Goal: Task Accomplishment & Management: Use online tool/utility

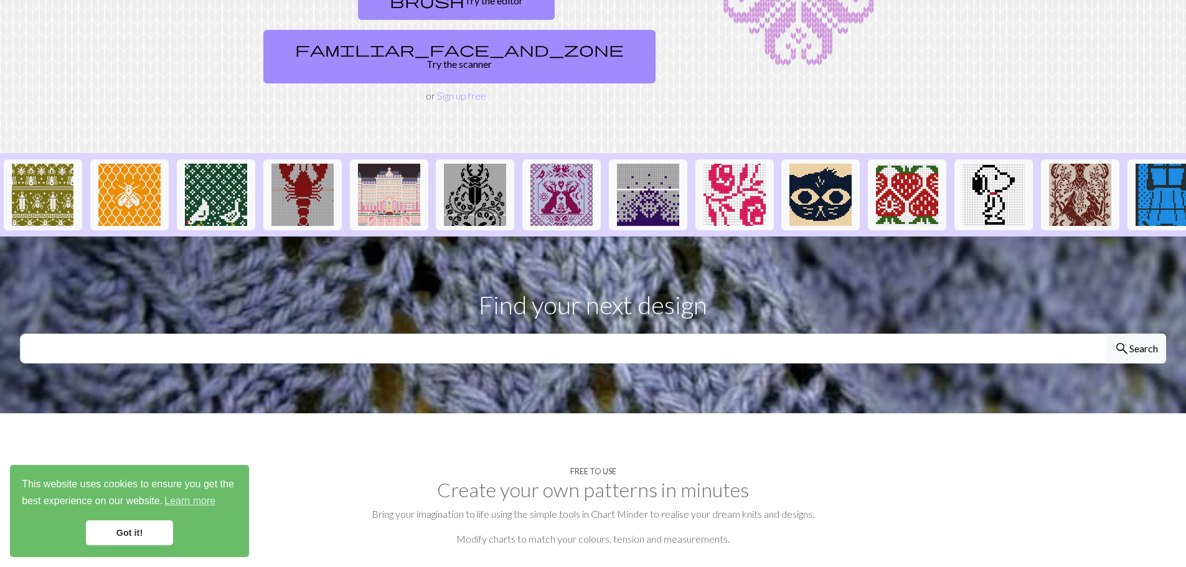
scroll to position [176, 0]
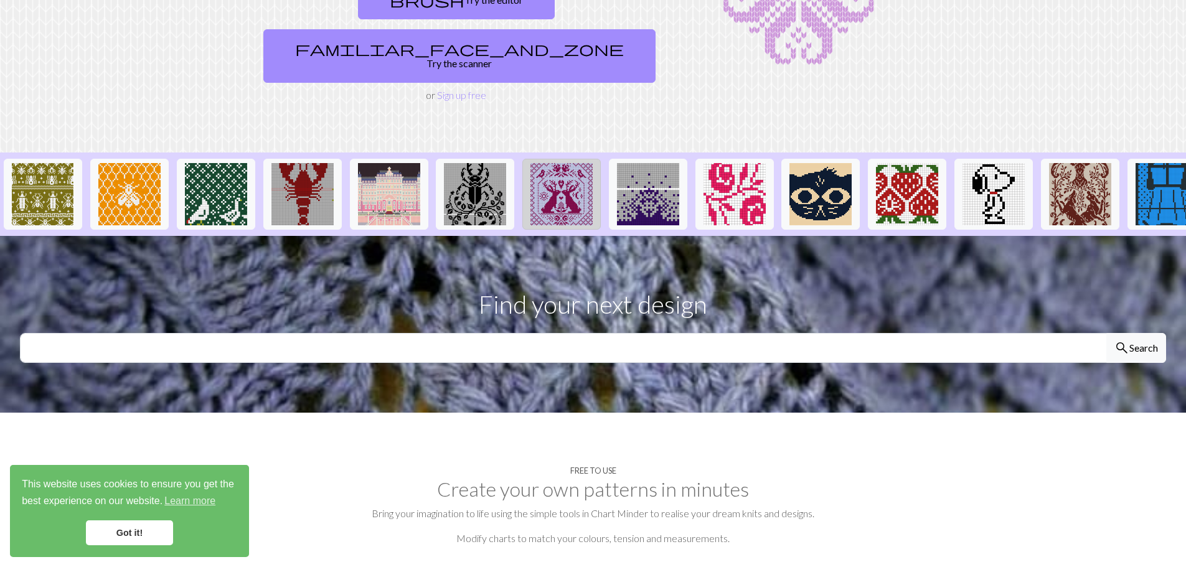
click at [568, 164] on img at bounding box center [561, 194] width 62 height 62
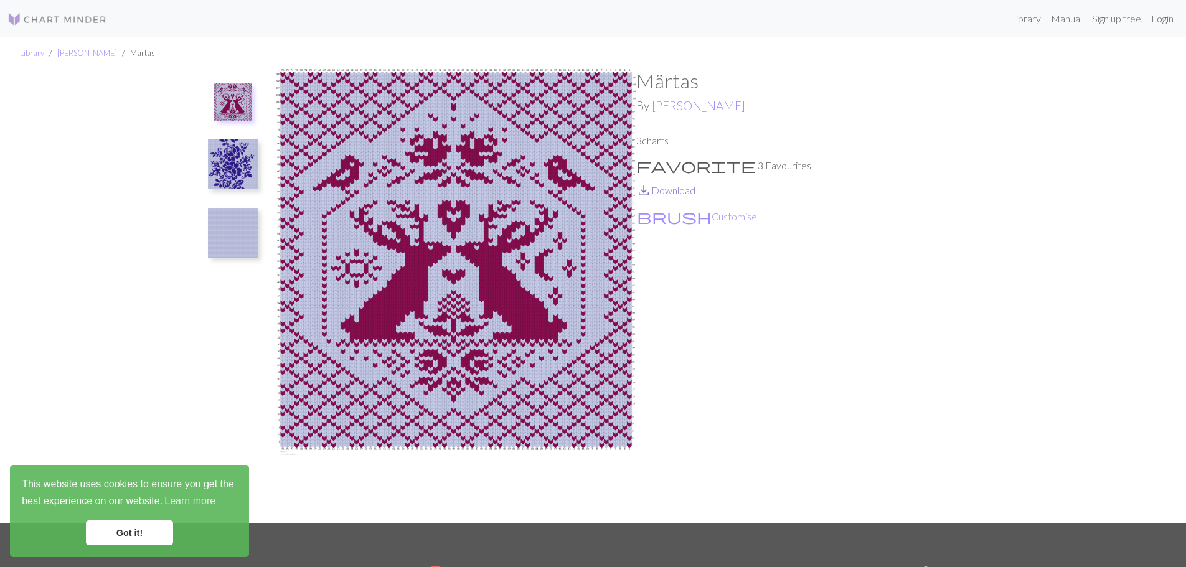
click at [681, 191] on link "save_alt Download" at bounding box center [665, 190] width 59 height 12
click at [219, 156] on img at bounding box center [233, 164] width 50 height 50
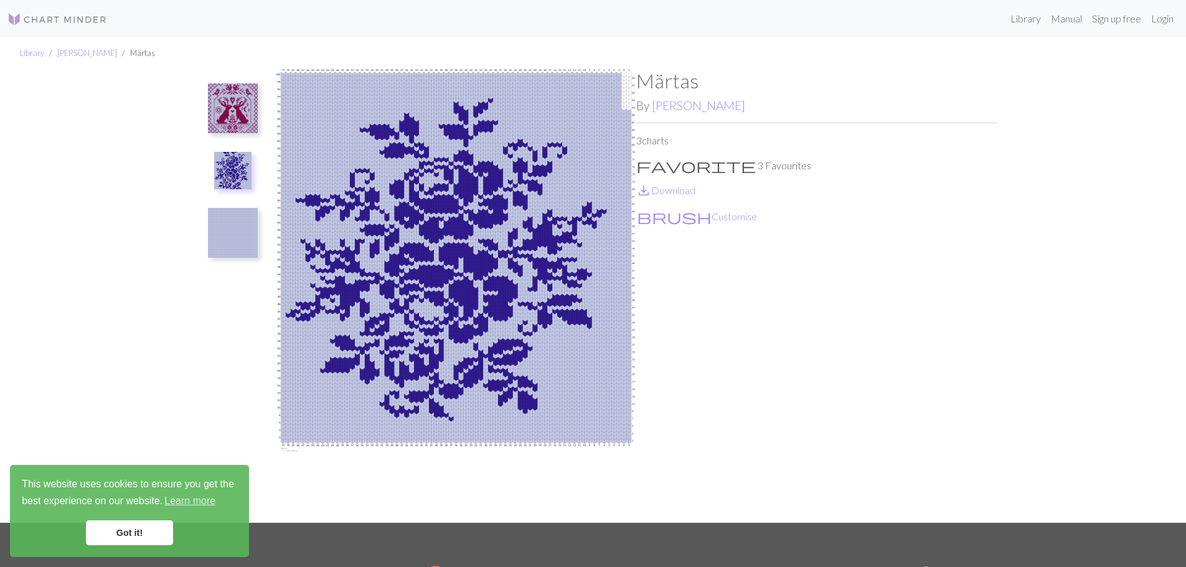
click at [237, 242] on img at bounding box center [233, 233] width 50 height 50
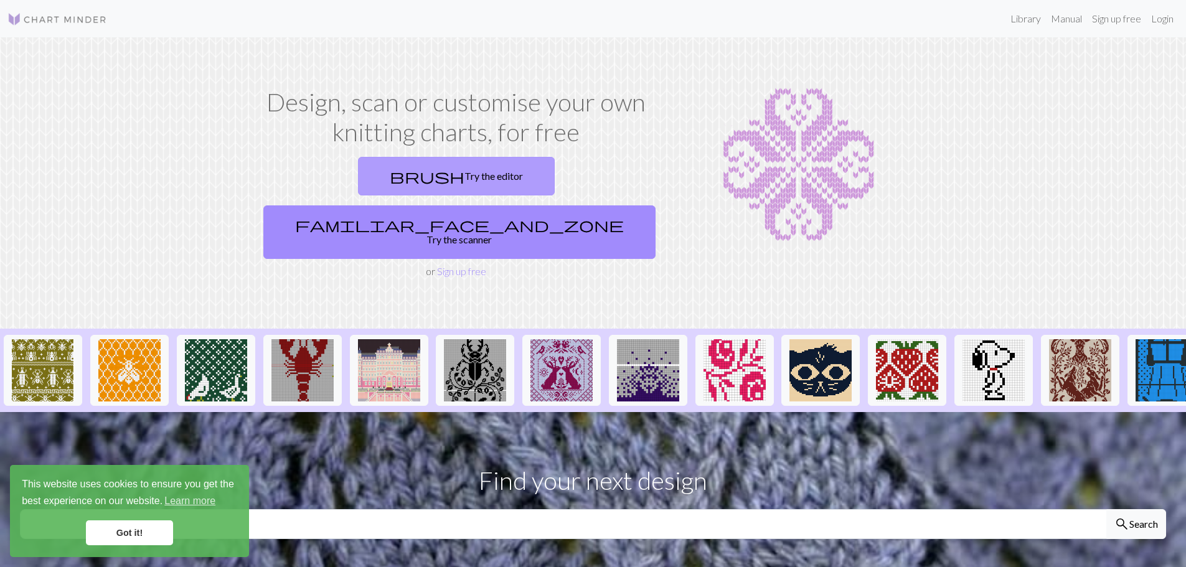
click at [370, 177] on link "brush Try the editor" at bounding box center [456, 176] width 197 height 39
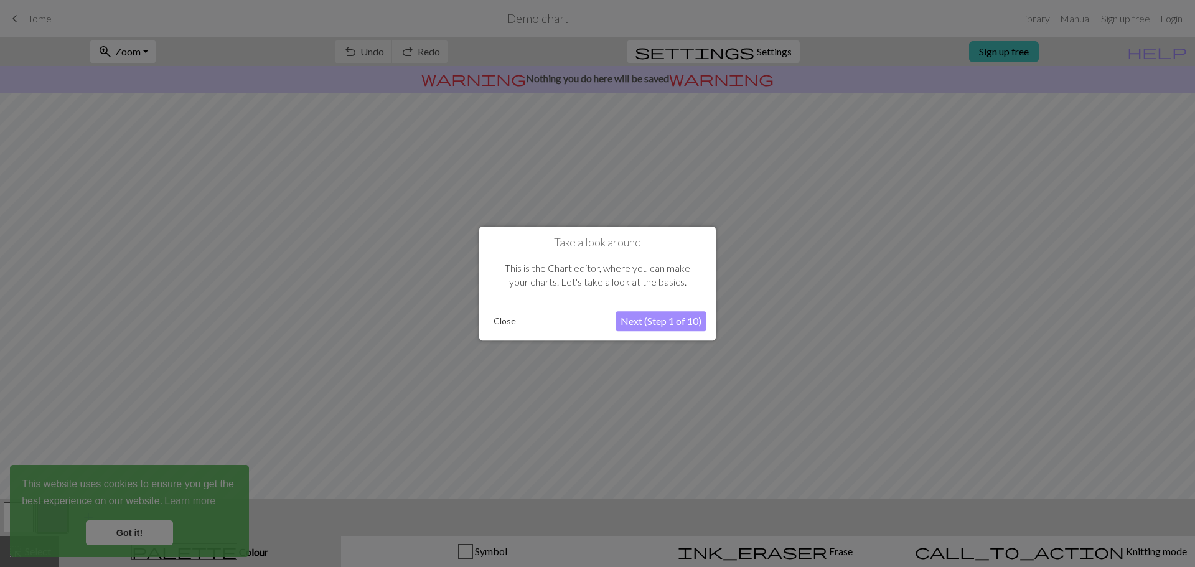
click at [675, 324] on button "Next (Step 1 of 10)" at bounding box center [661, 321] width 91 height 20
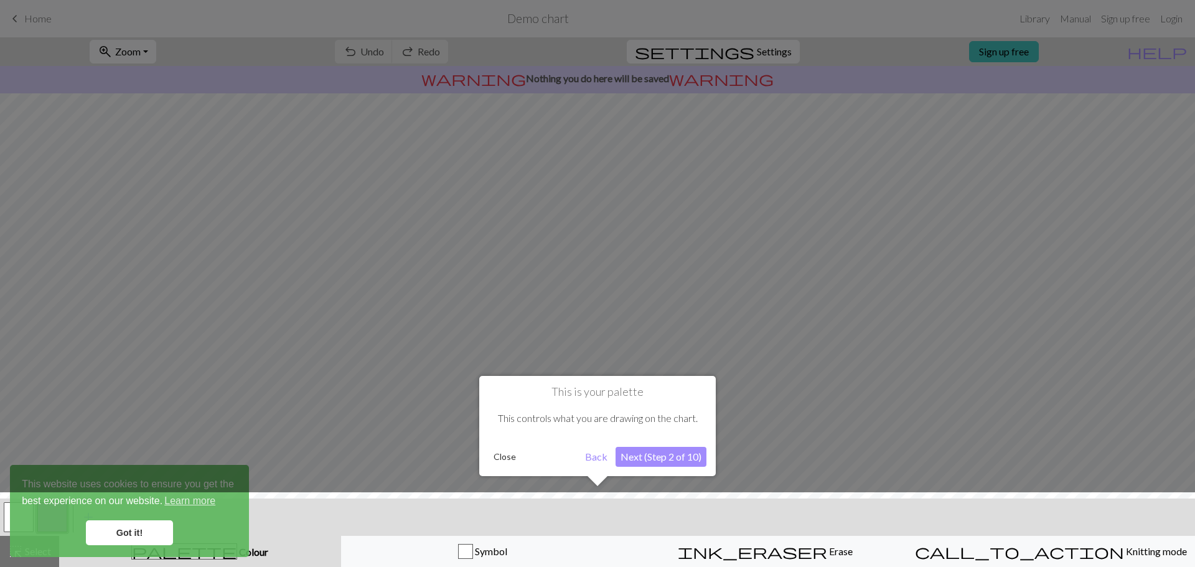
click at [632, 463] on button "Next (Step 2 of 10)" at bounding box center [661, 457] width 91 height 20
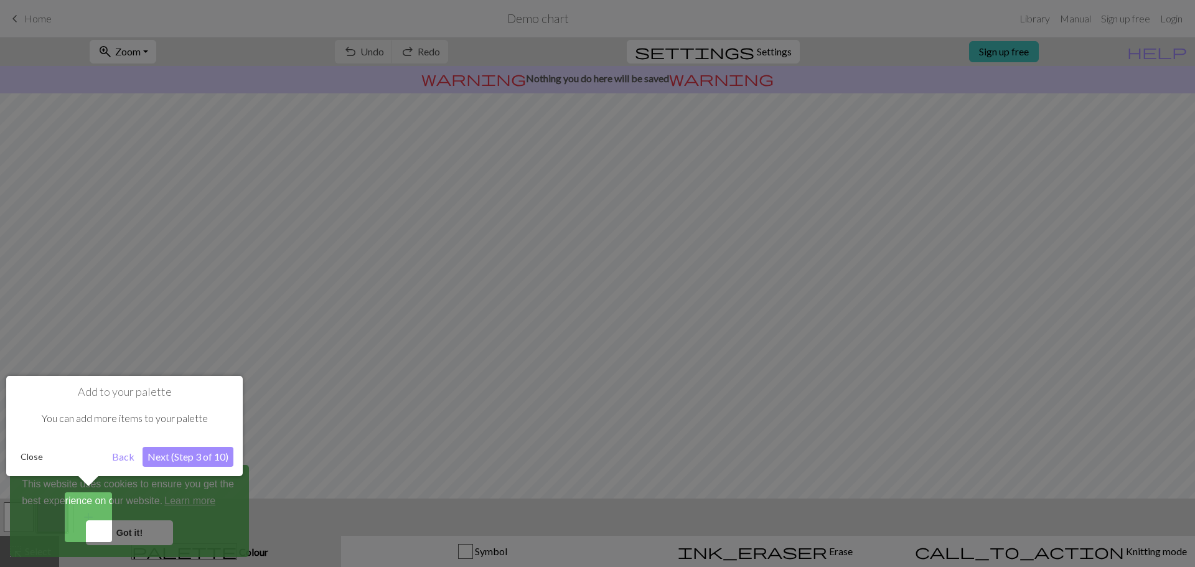
click at [209, 449] on button "Next (Step 3 of 10)" at bounding box center [188, 457] width 91 height 20
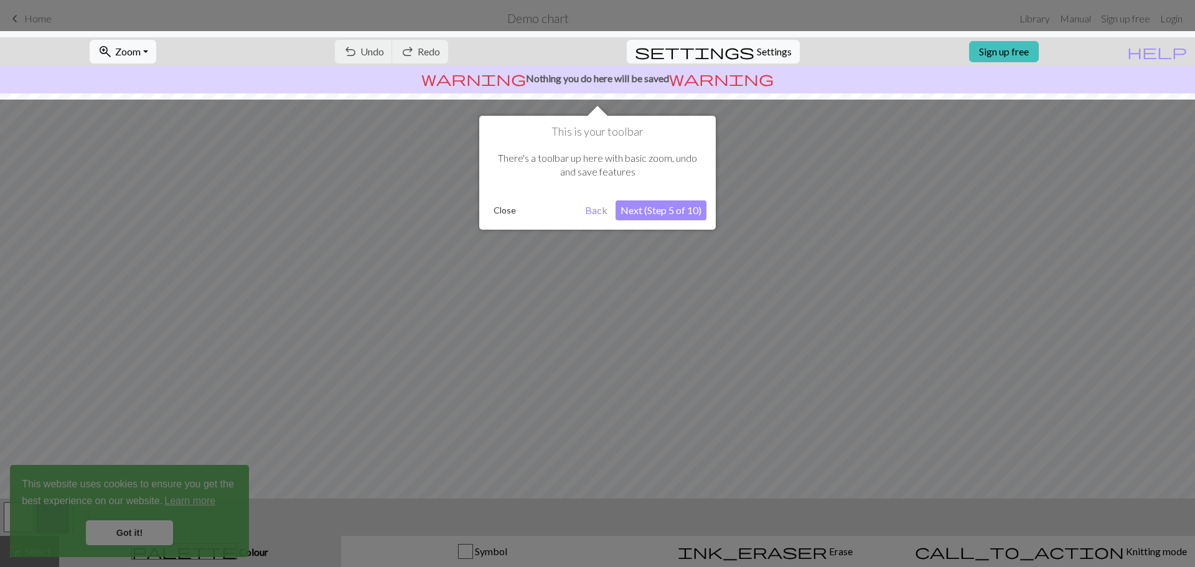
click at [666, 209] on button "Next (Step 5 of 10)" at bounding box center [661, 210] width 91 height 20
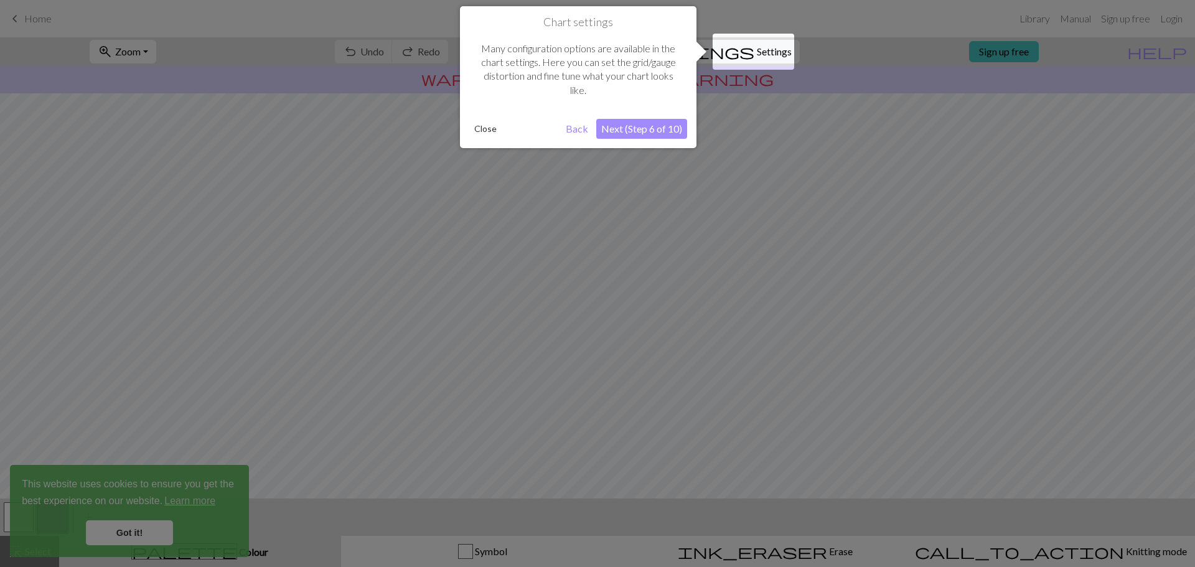
click at [665, 127] on button "Next (Step 6 of 10)" at bounding box center [641, 129] width 91 height 20
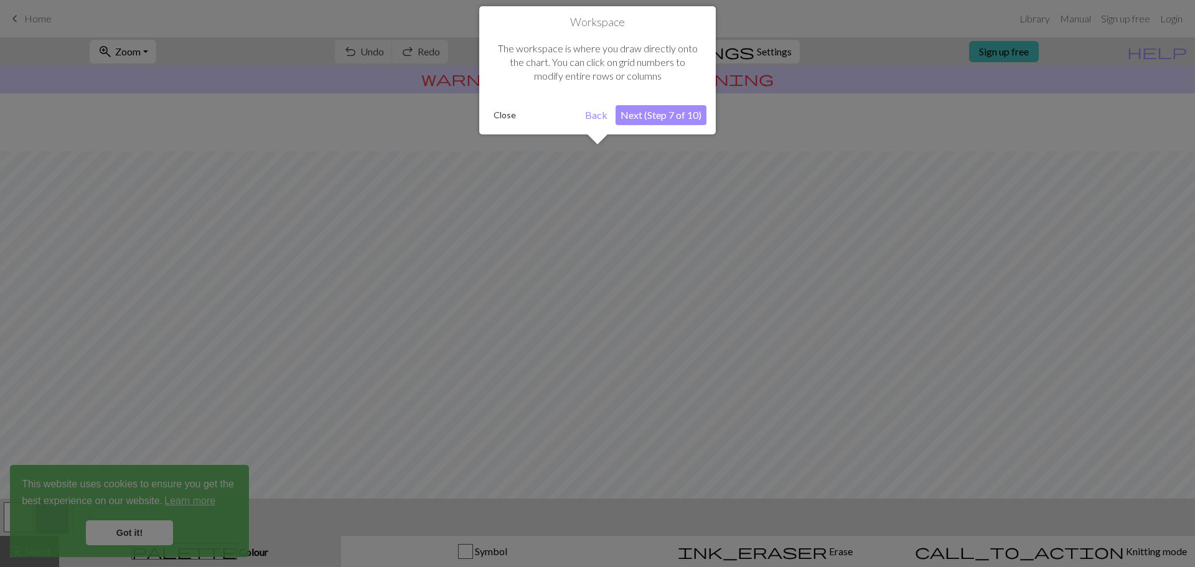
scroll to position [59, 0]
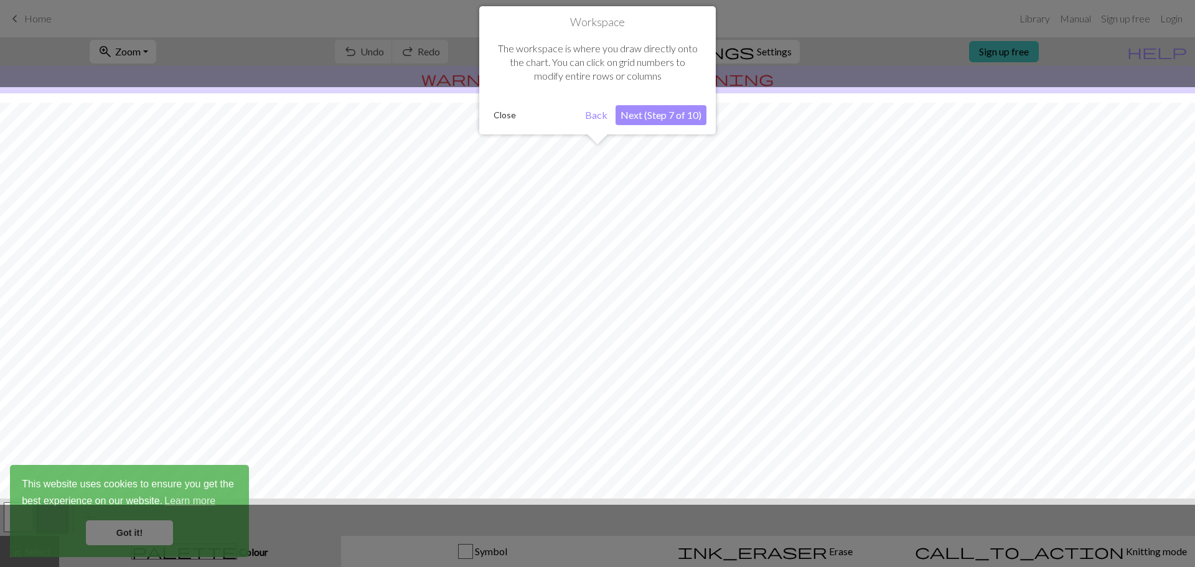
click at [669, 119] on button "Next (Step 7 of 10)" at bounding box center [661, 115] width 91 height 20
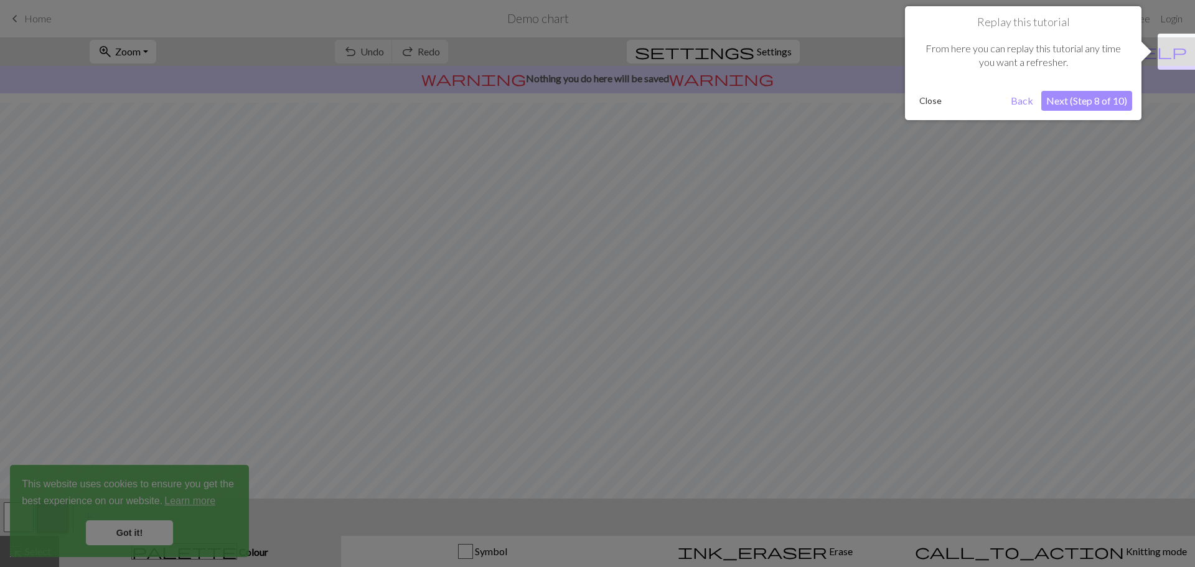
click at [1102, 103] on button "Next (Step 8 of 10)" at bounding box center [1086, 101] width 91 height 20
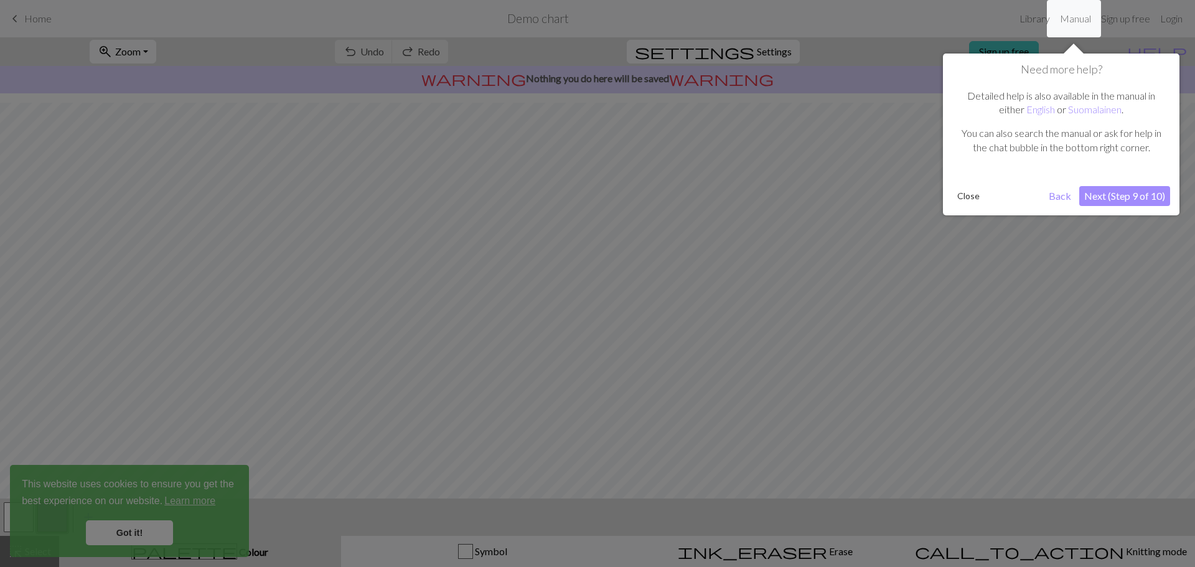
click at [1122, 197] on button "Next (Step 9 of 10)" at bounding box center [1124, 196] width 91 height 20
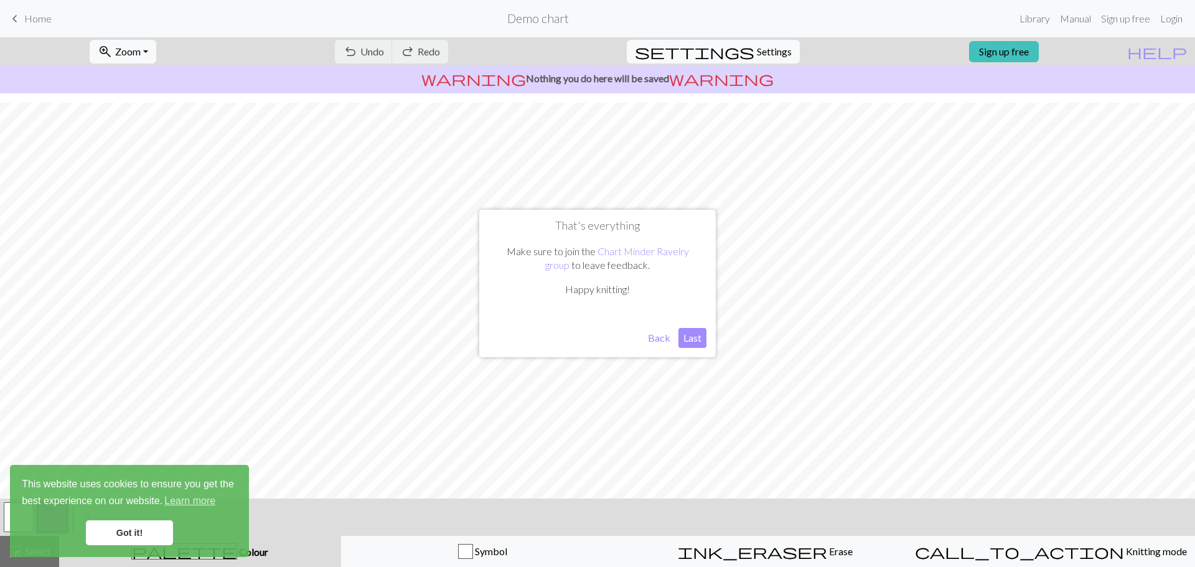
click at [689, 340] on button "Last" at bounding box center [692, 338] width 28 height 20
click at [773, 53] on span "Settings" at bounding box center [774, 51] width 35 height 15
select select "aran"
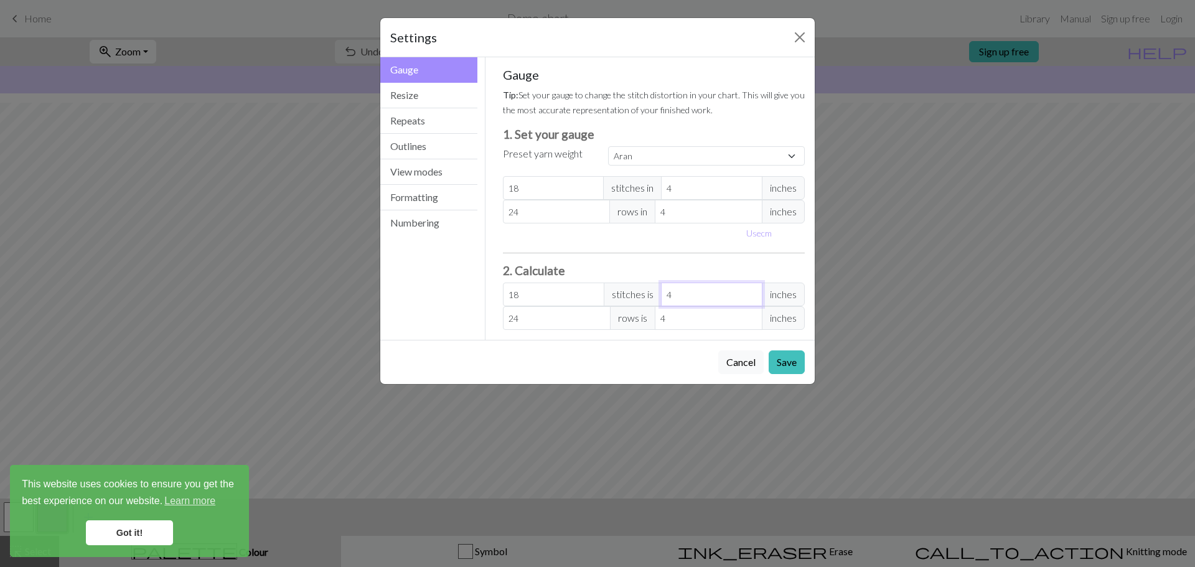
click at [680, 298] on input "4" at bounding box center [711, 295] width 101 height 24
type input "0"
type input "4.5"
type input "1"
type input "0"
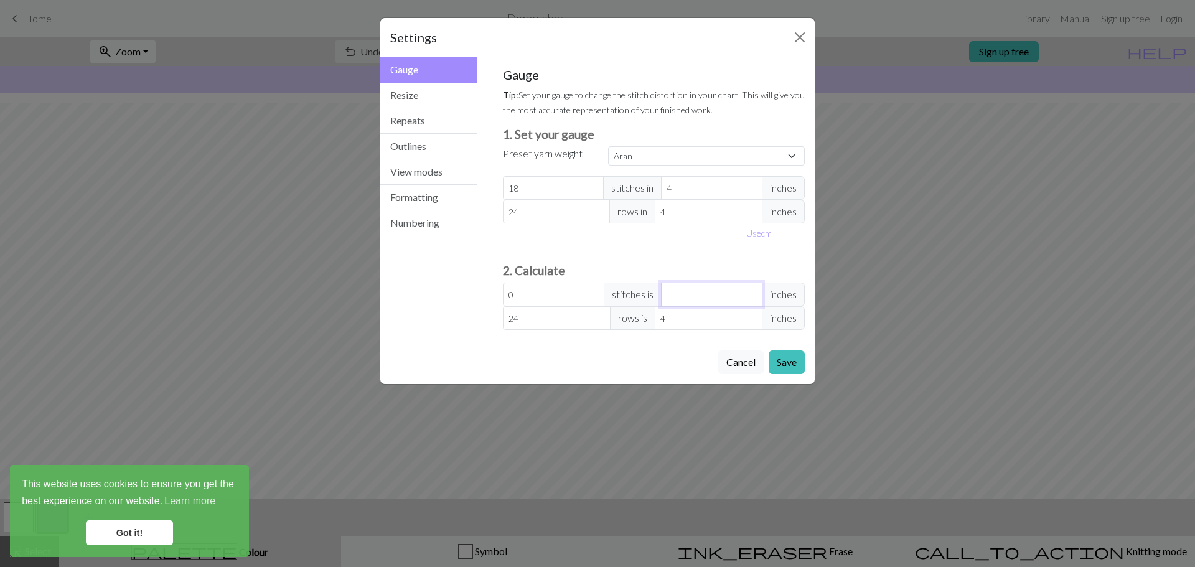
type input "7.65"
type input "1.7"
type input "7.88"
type input "1.75"
click at [697, 315] on input "4" at bounding box center [709, 318] width 108 height 24
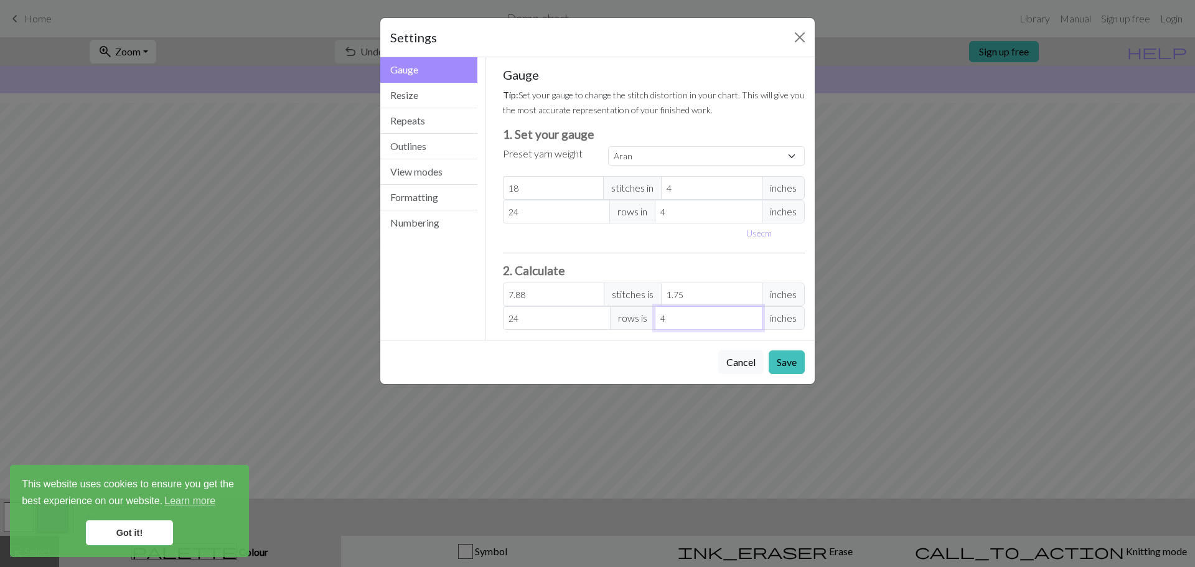
type input "0"
type input "6"
type input "1"
type input "0"
type input "9"
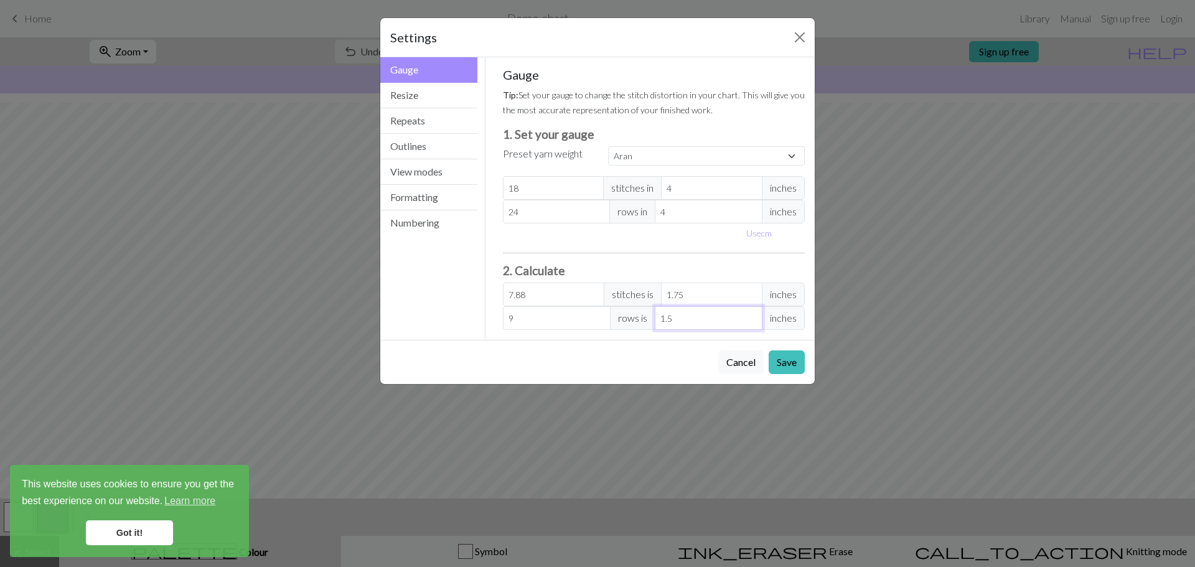
type input "1.5"
click at [532, 190] on input "18" at bounding box center [553, 188] width 101 height 24
select select "custom"
type input "1"
type input "0.44"
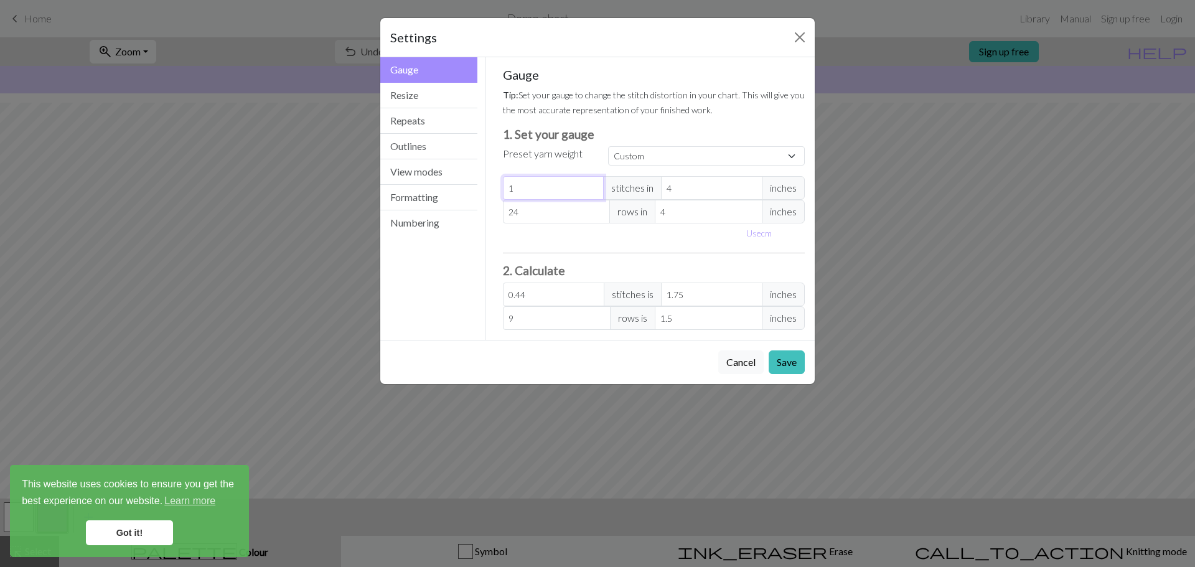
type input "0"
type input "2"
type input "0.88"
type input "28"
type input "12.25"
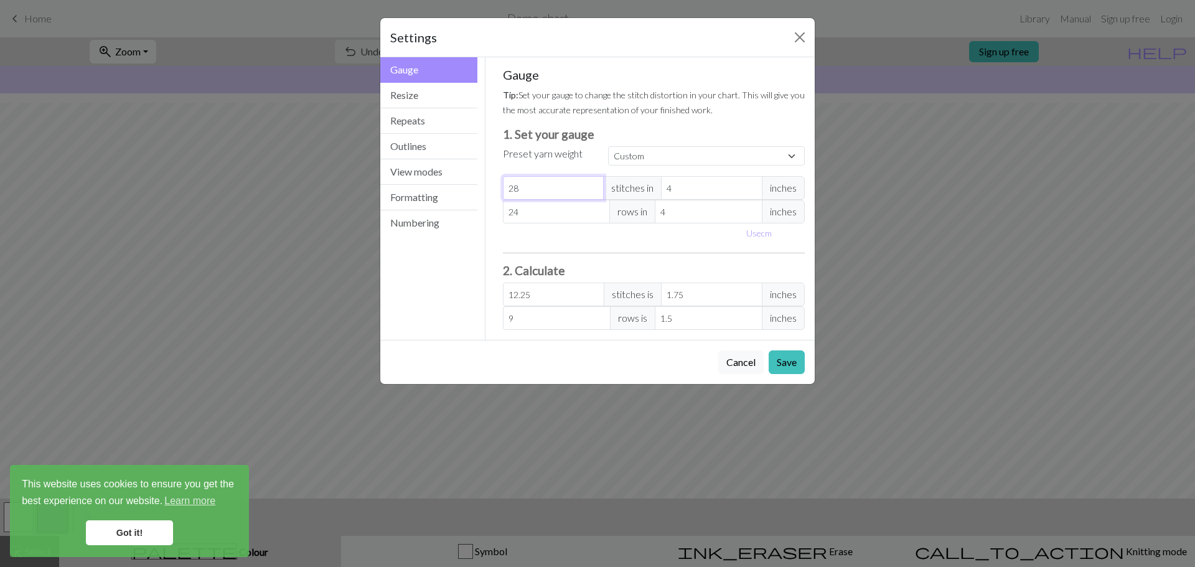
type input "28"
click at [528, 212] on input "24" at bounding box center [557, 212] width 108 height 24
click at [698, 192] on input "4" at bounding box center [711, 188] width 101 height 24
type input "1"
type input "49"
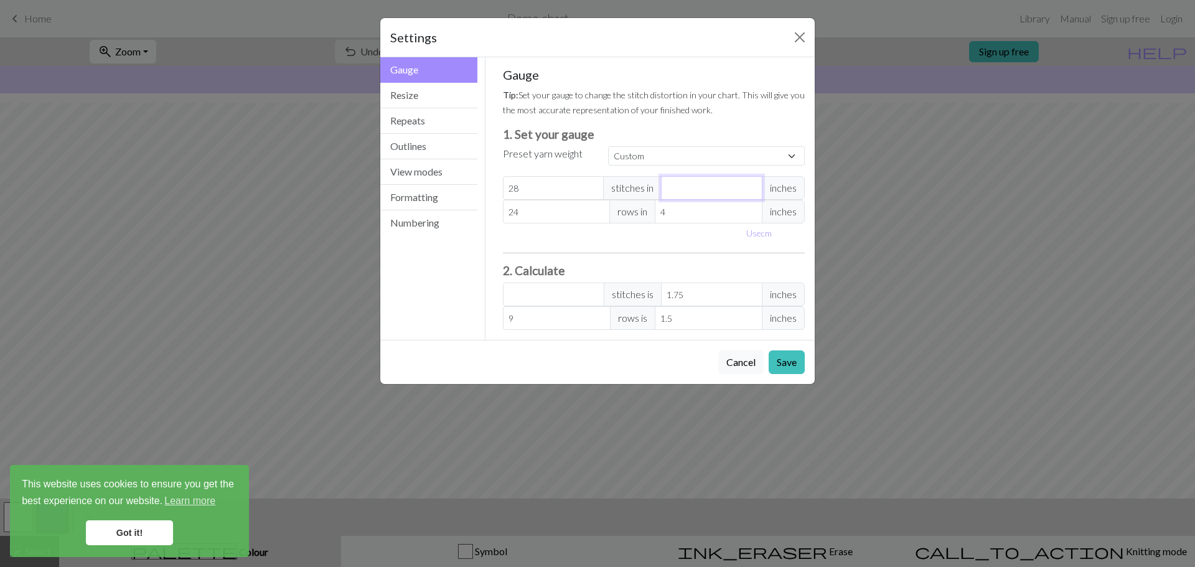
type input "1.7"
type input "28.82"
type input "1.75"
type input "28"
type input "1.75"
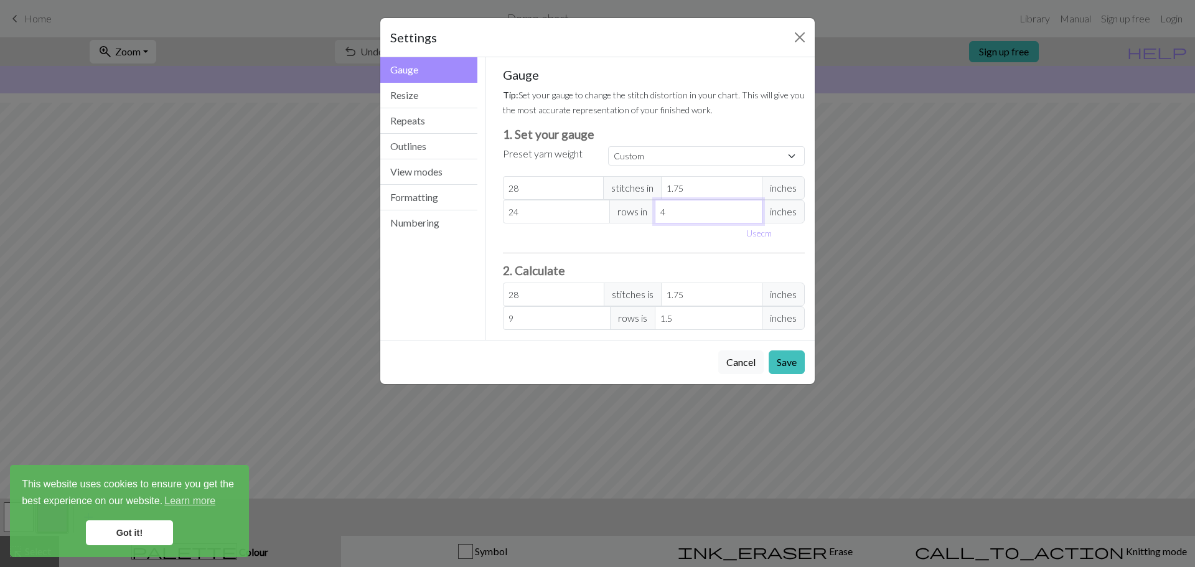
click at [692, 219] on input "4" at bounding box center [709, 212] width 108 height 24
type input "1"
type input "36"
type input "1.5"
type input "24"
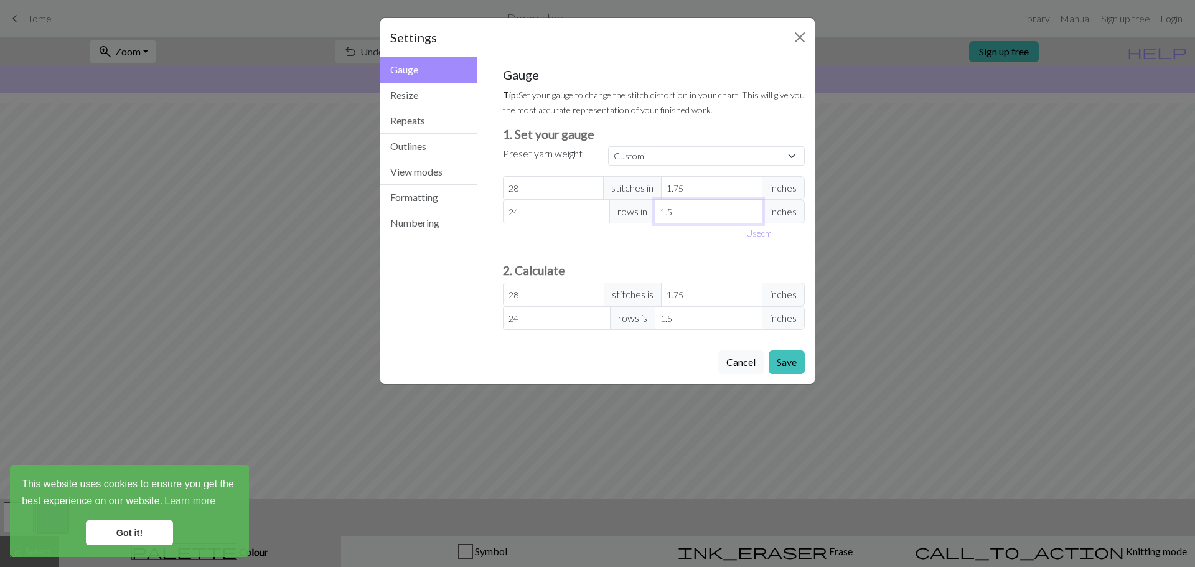
type input "1.5"
click at [532, 209] on input "24" at bounding box center [557, 212] width 108 height 24
type input "2"
type input "0"
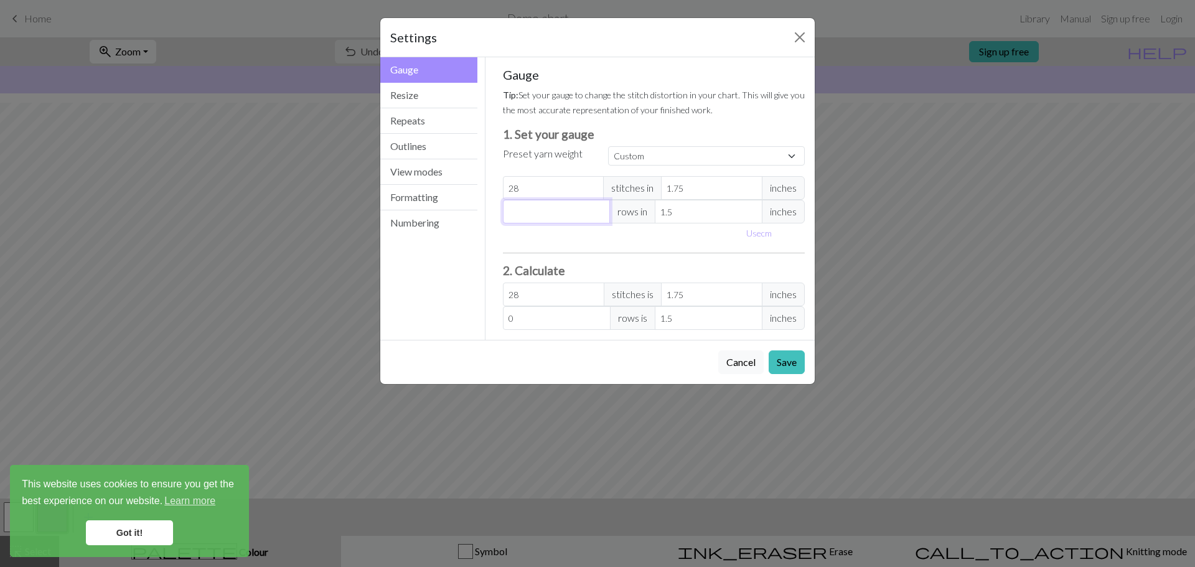
type input "8"
type input "0"
type input "8"
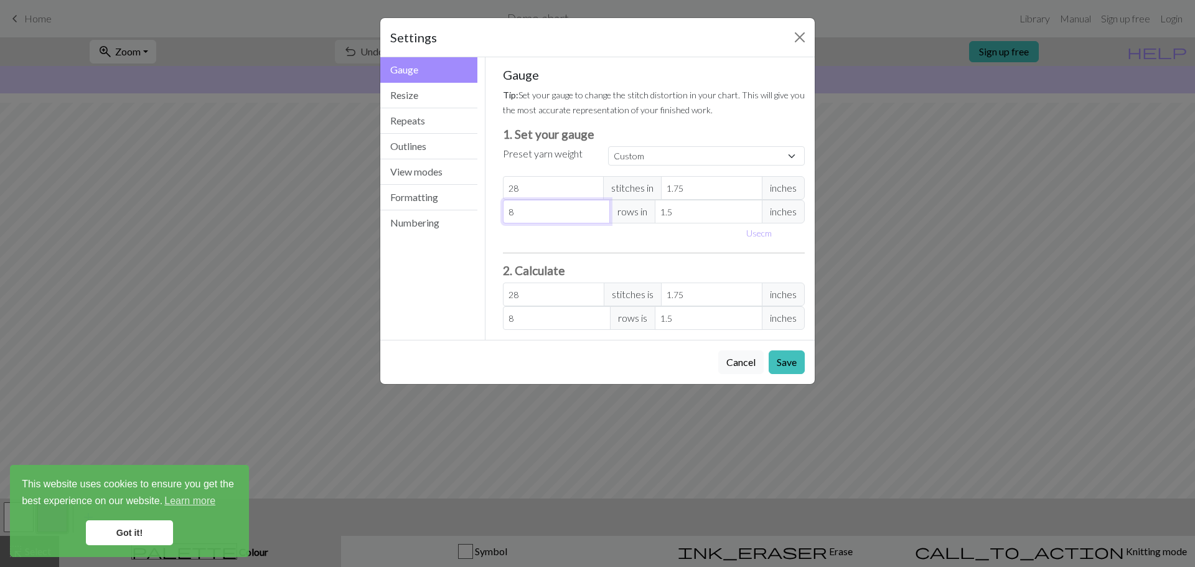
type input "80"
click at [786, 363] on button "Save" at bounding box center [787, 362] width 36 height 24
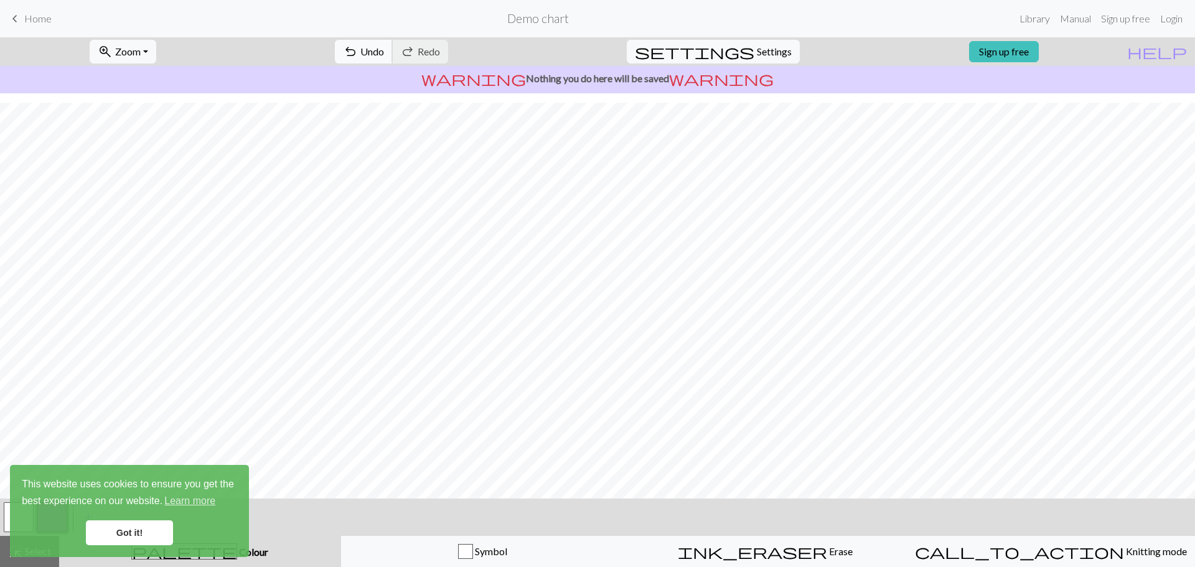
click at [384, 53] on span "Undo" at bounding box center [372, 51] width 24 height 12
click at [757, 50] on span "Settings" at bounding box center [774, 51] width 35 height 15
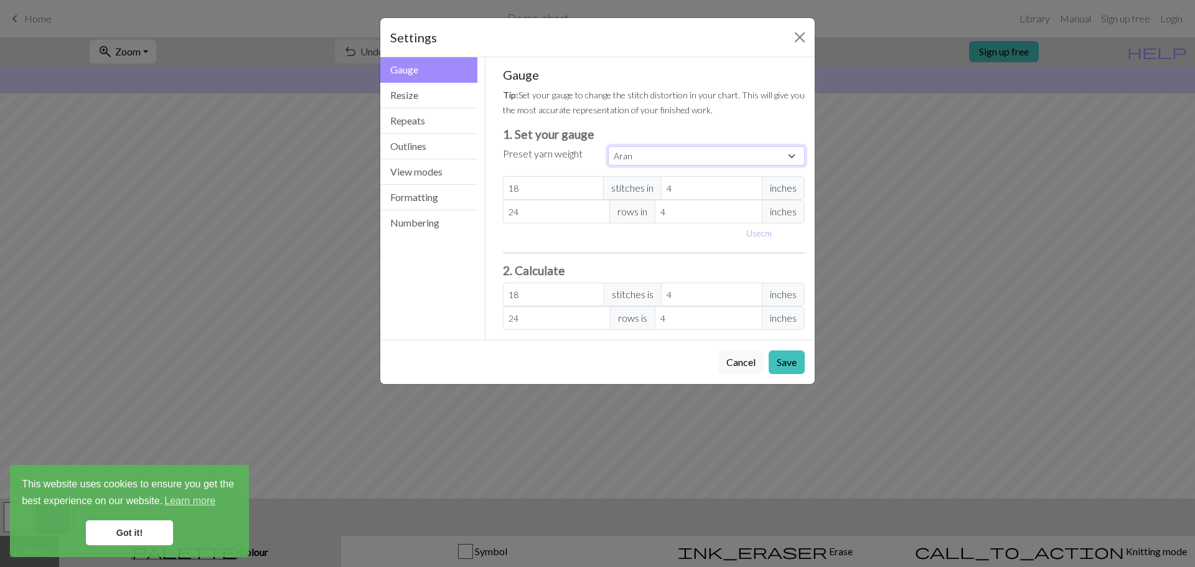
click at [684, 165] on select "Custom Square Lace Light Fingering Fingering Sport Double knit Worsted Aran Bul…" at bounding box center [706, 155] width 197 height 19
select select "square"
click at [608, 146] on select "Custom Square Lace Light Fingering Fingering Sport Double knit Worsted Aran Bul…" at bounding box center [706, 155] width 197 height 19
type input "32"
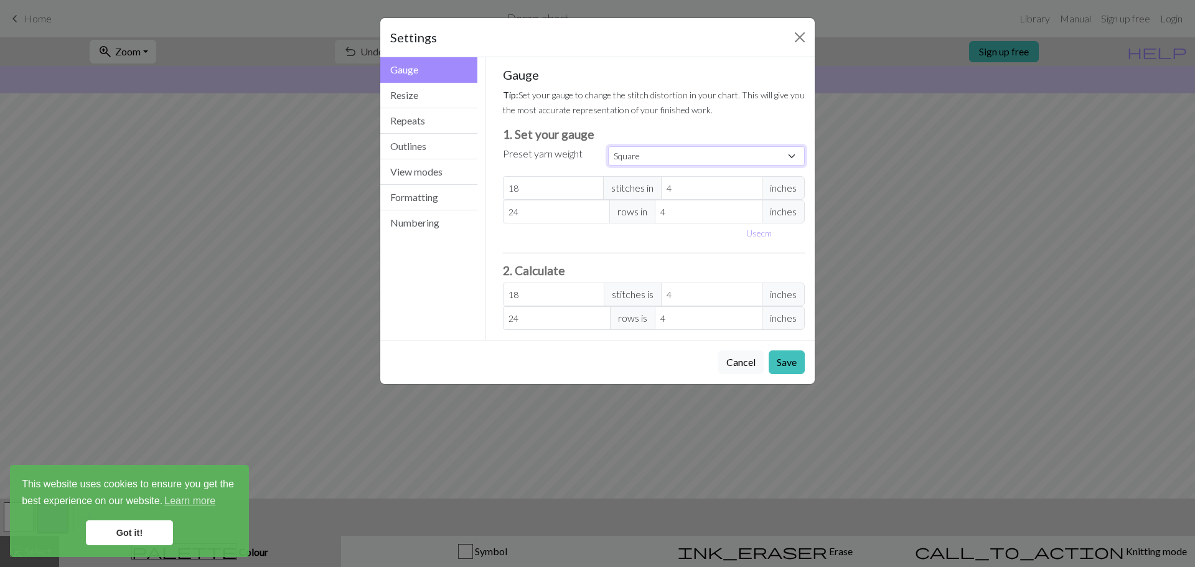
type input "32"
click at [791, 364] on button "Save" at bounding box center [787, 362] width 36 height 24
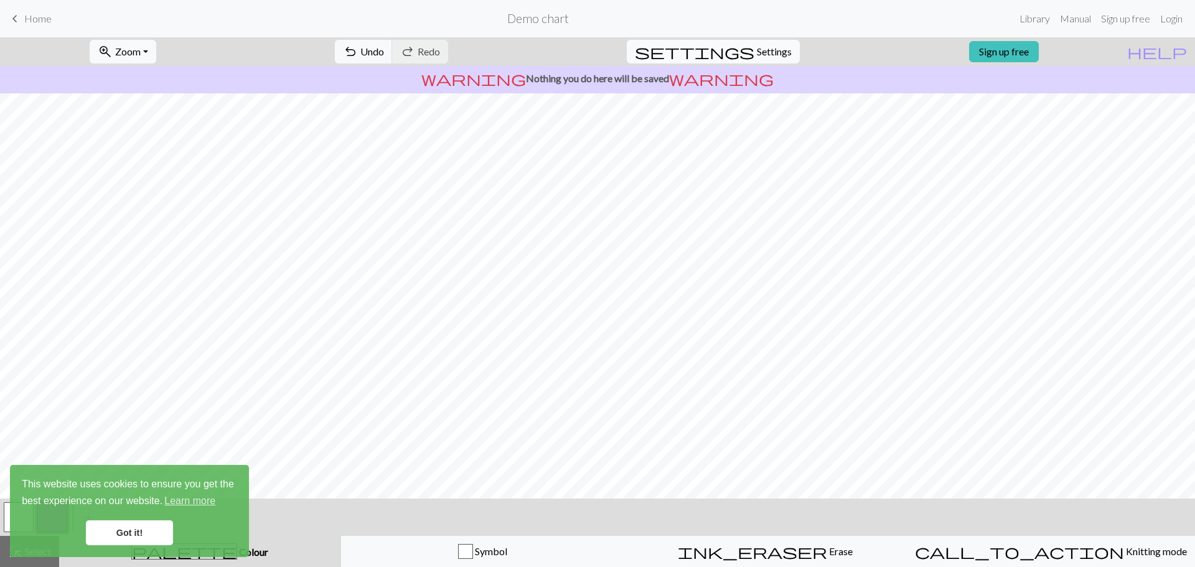
click at [757, 50] on span "Settings" at bounding box center [774, 51] width 35 height 15
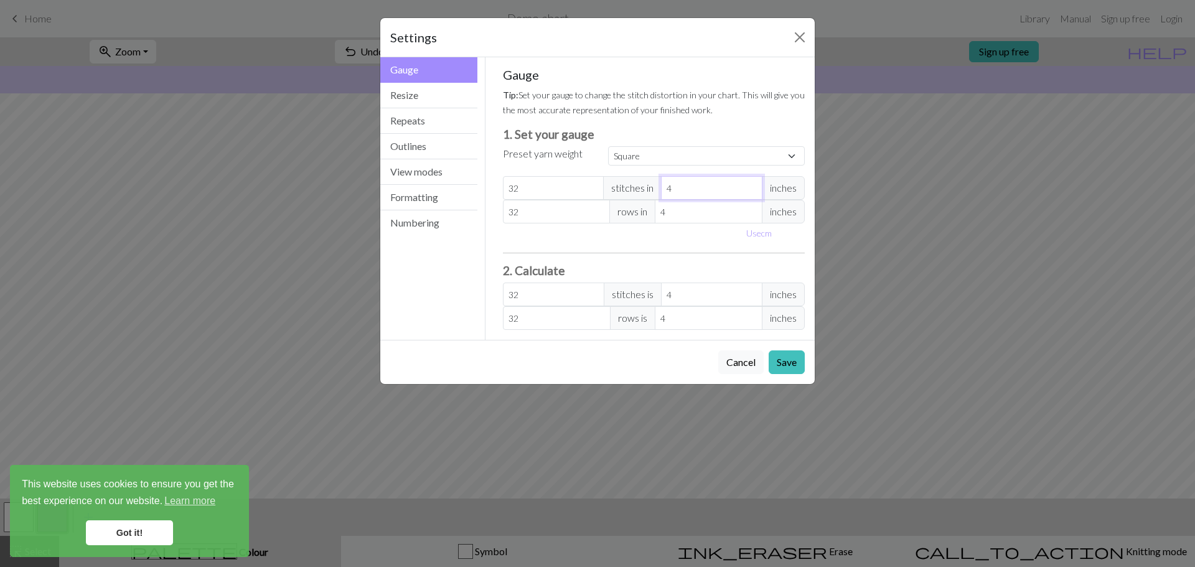
click at [695, 189] on input "4" at bounding box center [711, 188] width 101 height 24
click at [749, 194] on input "4" at bounding box center [711, 188] width 101 height 24
select select "custom"
type input "3"
type input "42.67"
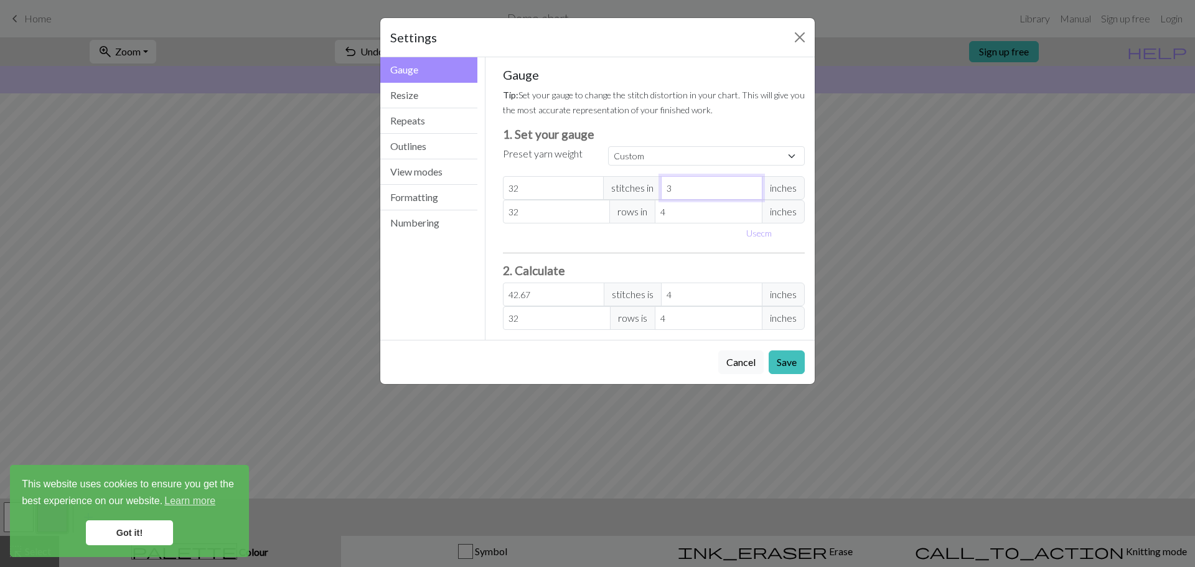
click at [749, 194] on input "3" at bounding box center [711, 188] width 101 height 24
type input "2"
type input "64"
click at [749, 194] on input "2" at bounding box center [711, 188] width 101 height 24
type input "1"
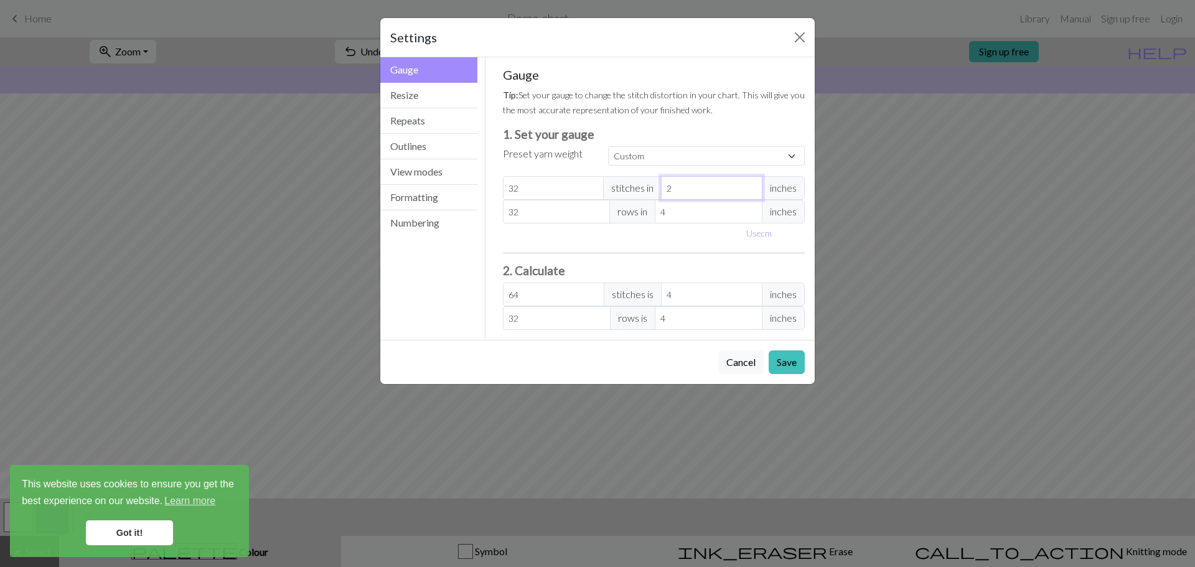
type input "128"
type input "1"
click at [749, 194] on input "1" at bounding box center [711, 188] width 101 height 24
type input "1.7"
type input "75.29"
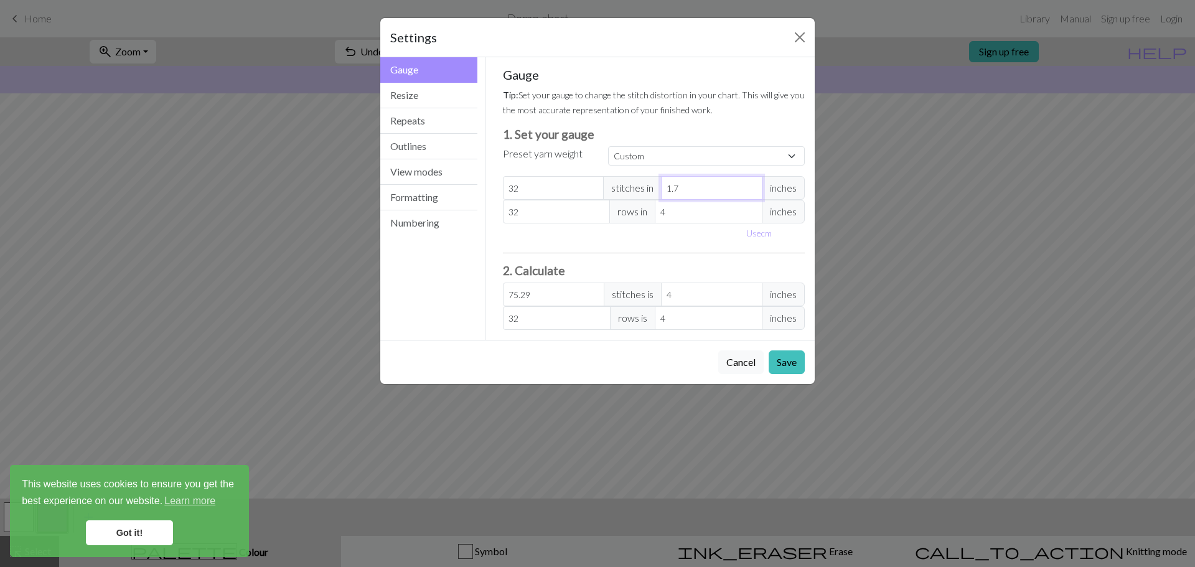
type input "1.75"
type input "73.14"
type input "1.75"
click at [709, 215] on input "4" at bounding box center [709, 212] width 108 height 24
type input "1"
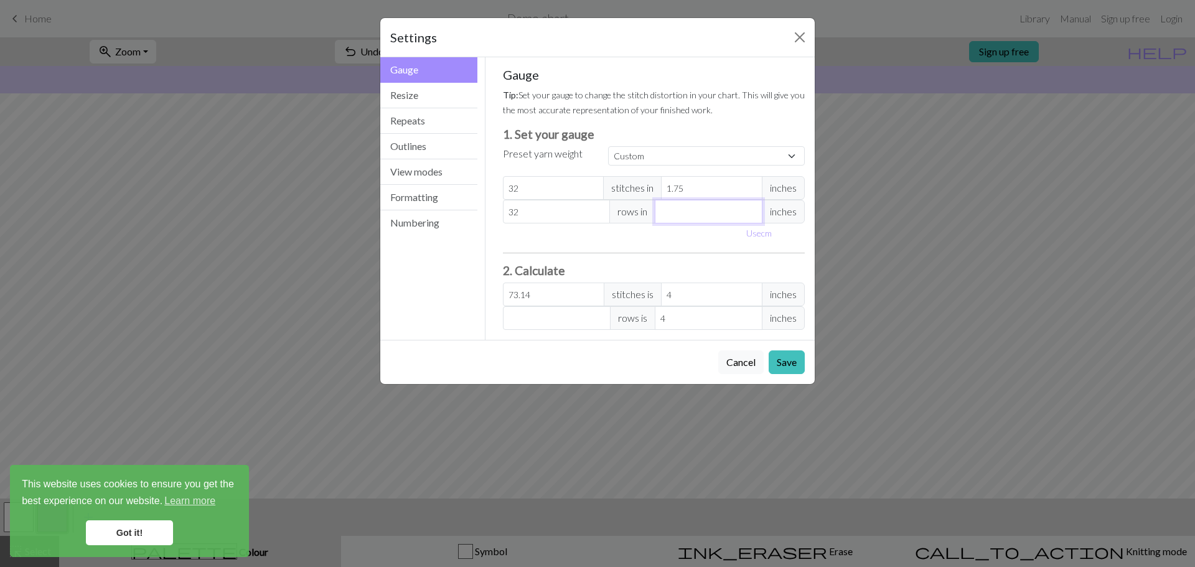
type input "128"
type input "1.5"
type input "85.33"
type input "1"
type input "128"
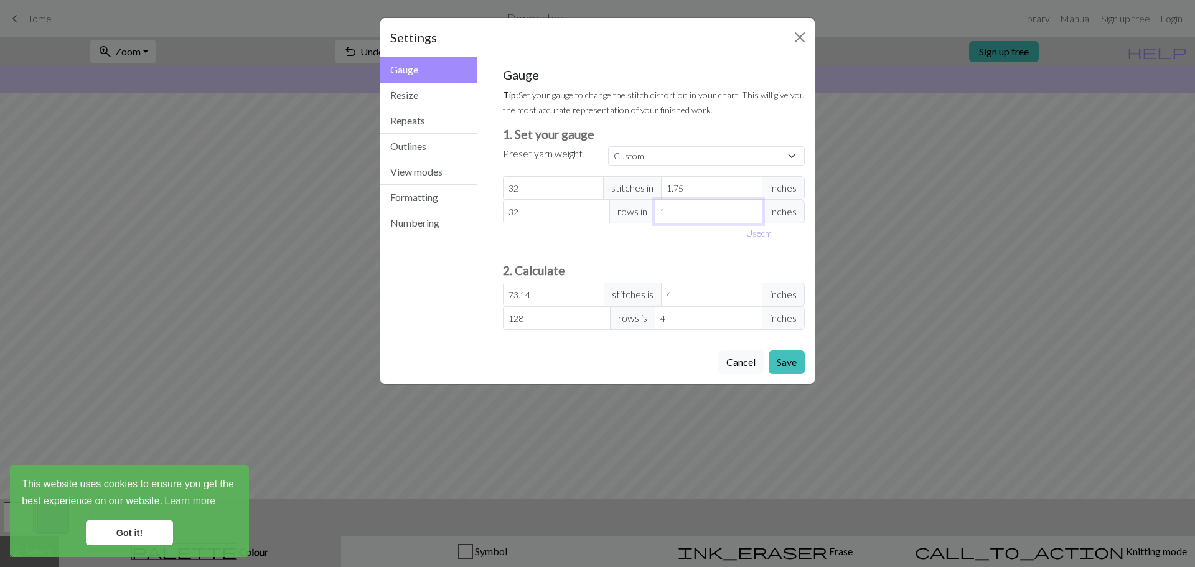
type input "1.5"
type input "85.33"
type input "1.5"
click at [675, 188] on input "1.75" at bounding box center [711, 188] width 101 height 24
type input "175"
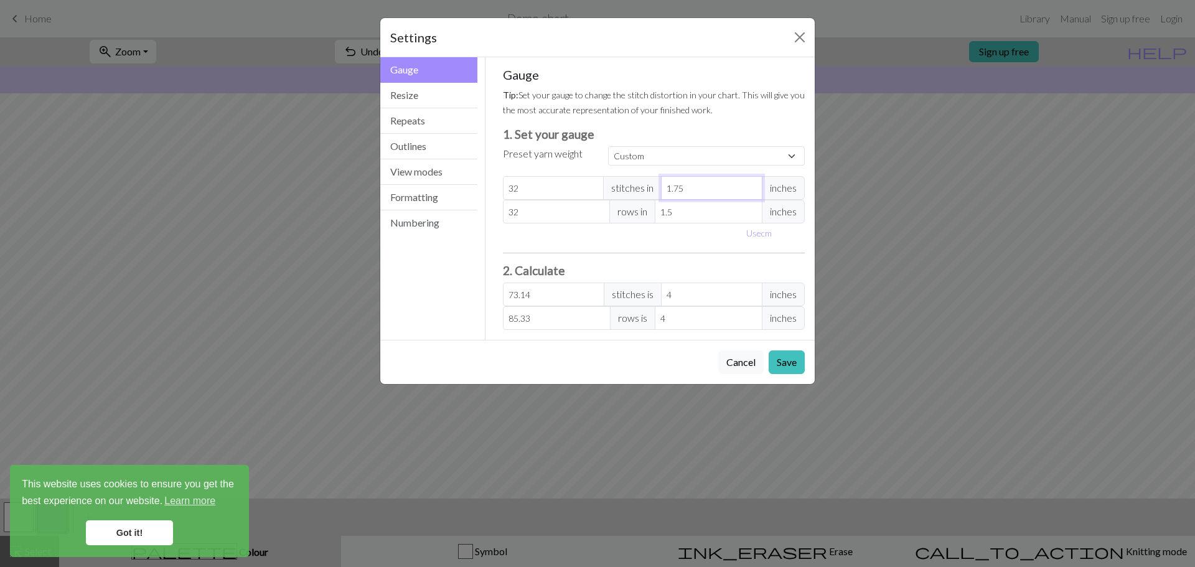
type input "0.73"
type input "1.75"
type input "73.14"
click at [794, 359] on button "Save" at bounding box center [787, 362] width 36 height 24
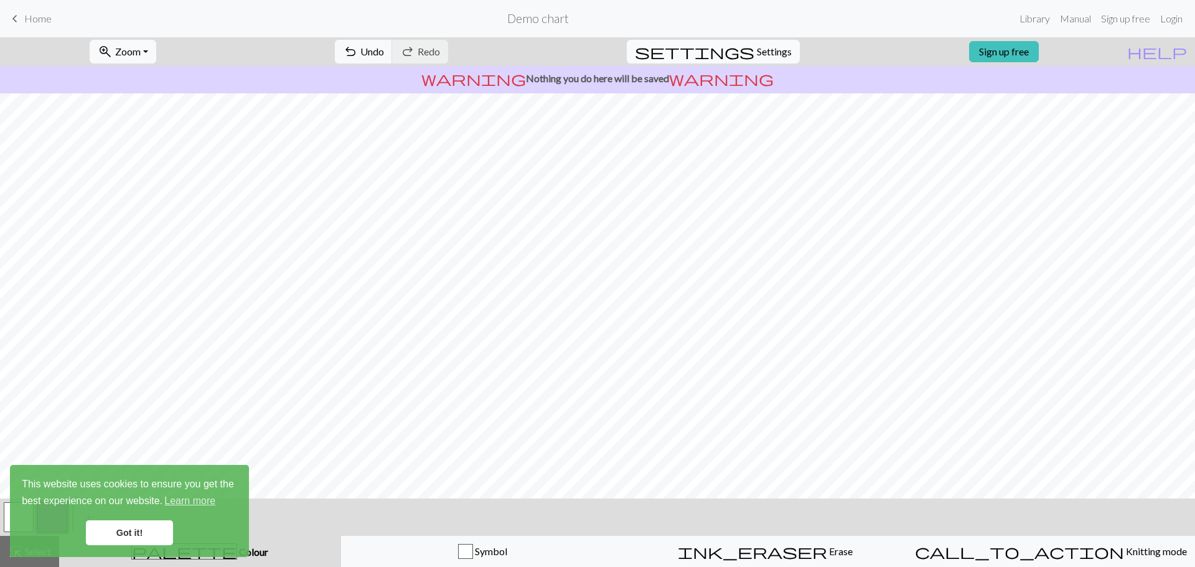
click at [742, 59] on span "settings" at bounding box center [695, 51] width 120 height 17
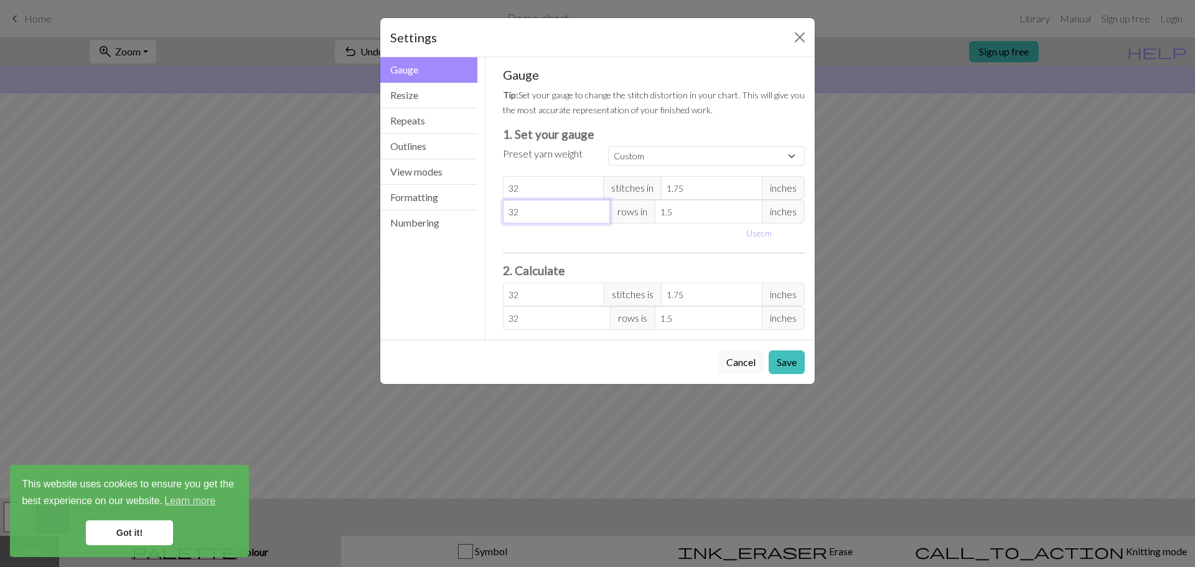
click at [555, 216] on input "32" at bounding box center [557, 212] width 108 height 24
type input "3"
type input "0"
type input "8"
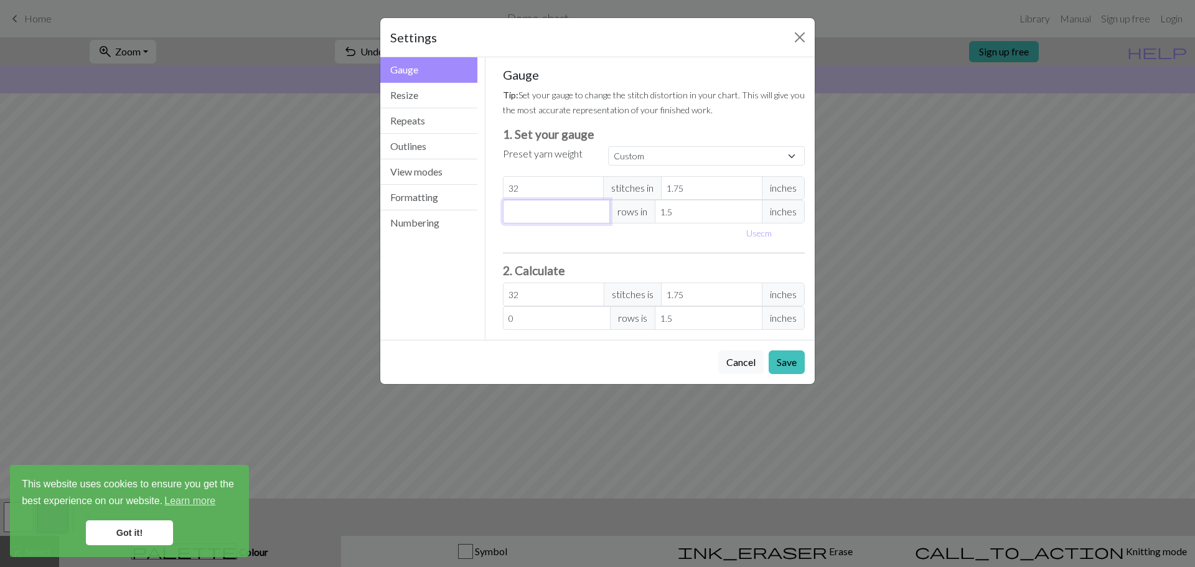
type input "8"
type input "80"
click at [537, 192] on input "32" at bounding box center [553, 188] width 101 height 24
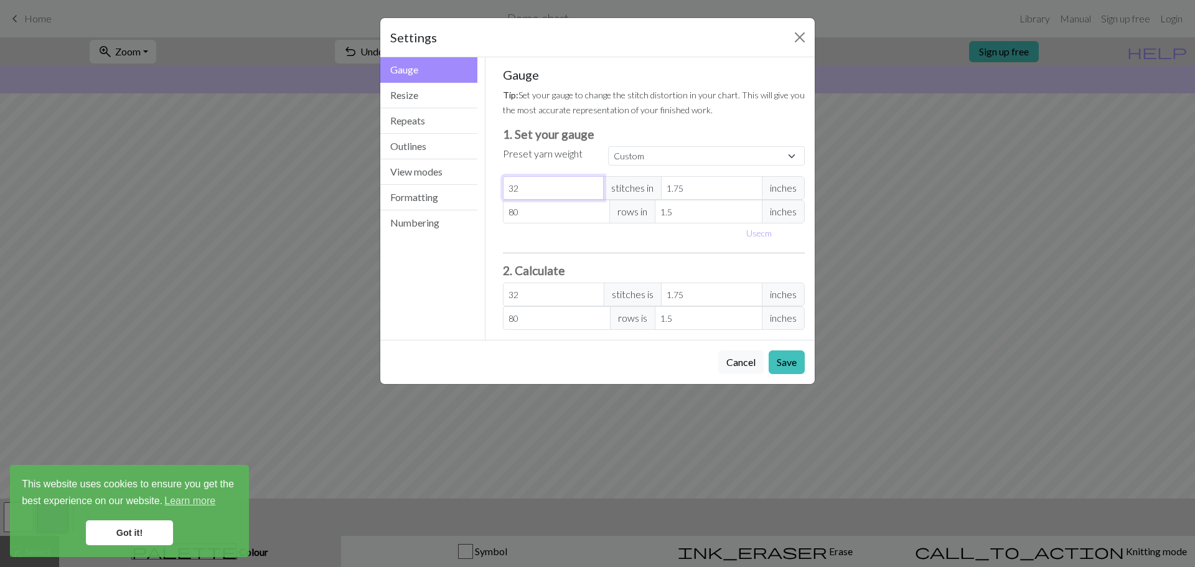
type input "3"
type input "0"
type input "2"
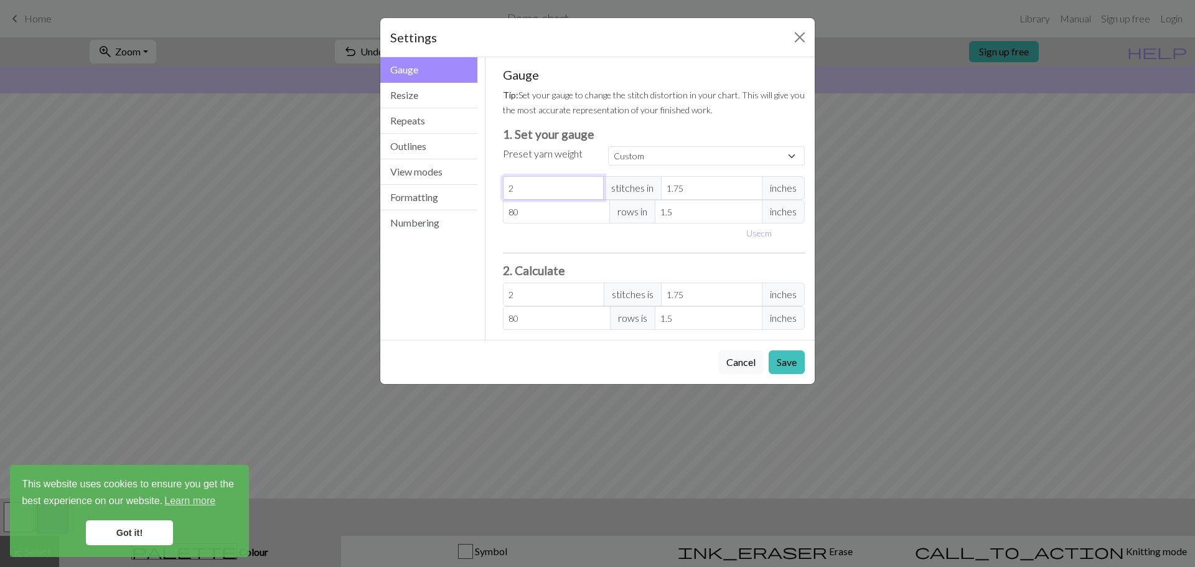
type input "28"
click at [779, 360] on button "Save" at bounding box center [787, 362] width 36 height 24
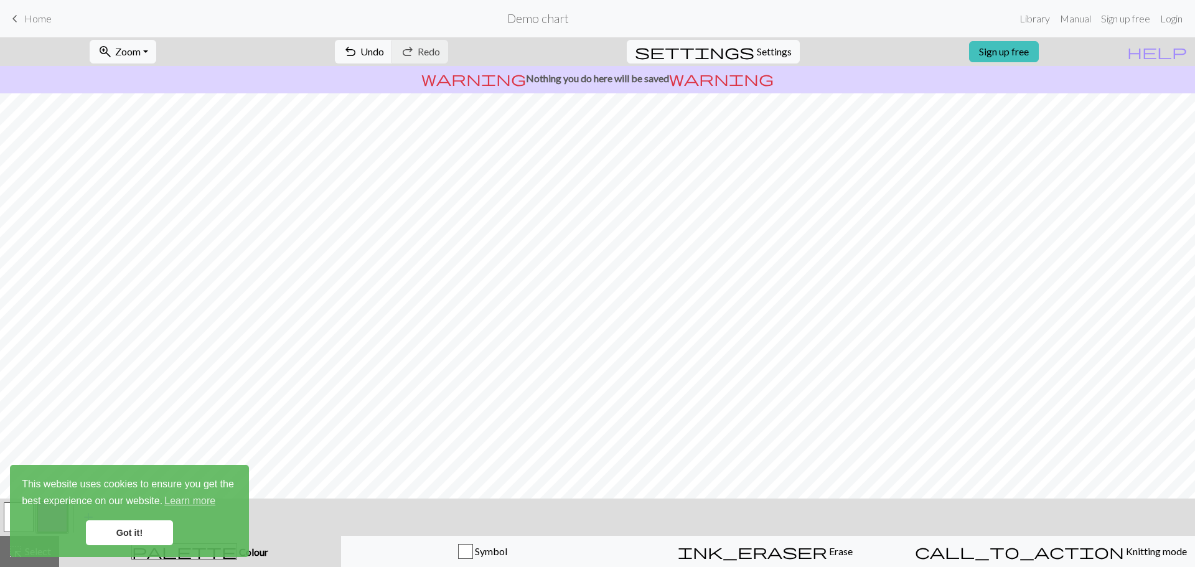
click at [743, 63] on div "settings Settings" at bounding box center [713, 51] width 192 height 29
click at [759, 45] on span "Settings" at bounding box center [774, 51] width 35 height 15
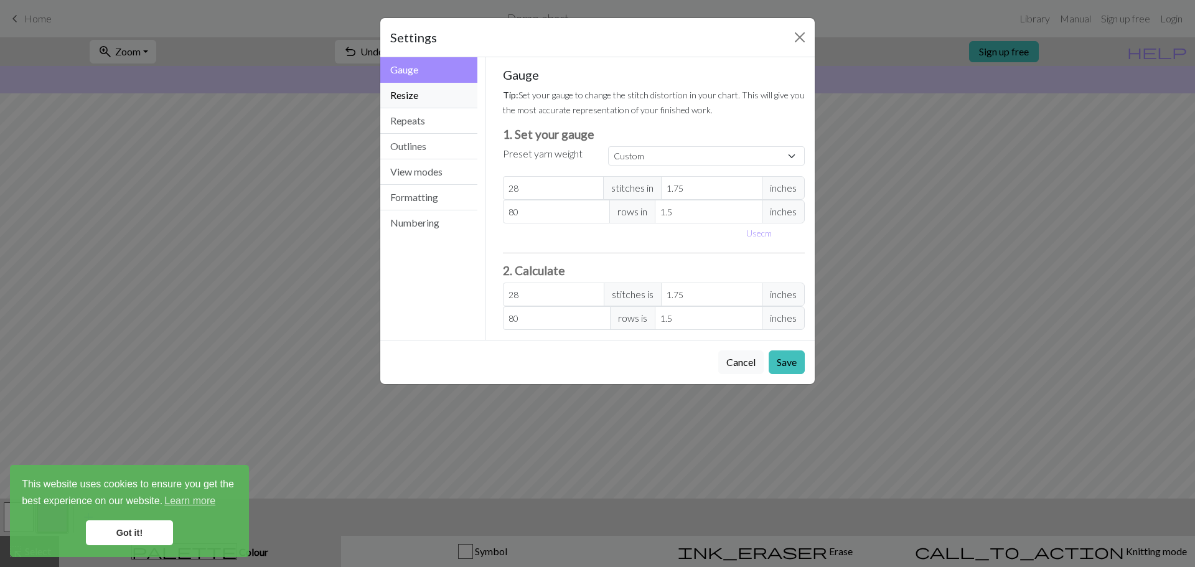
click at [429, 94] on button "Resize" at bounding box center [428, 96] width 97 height 26
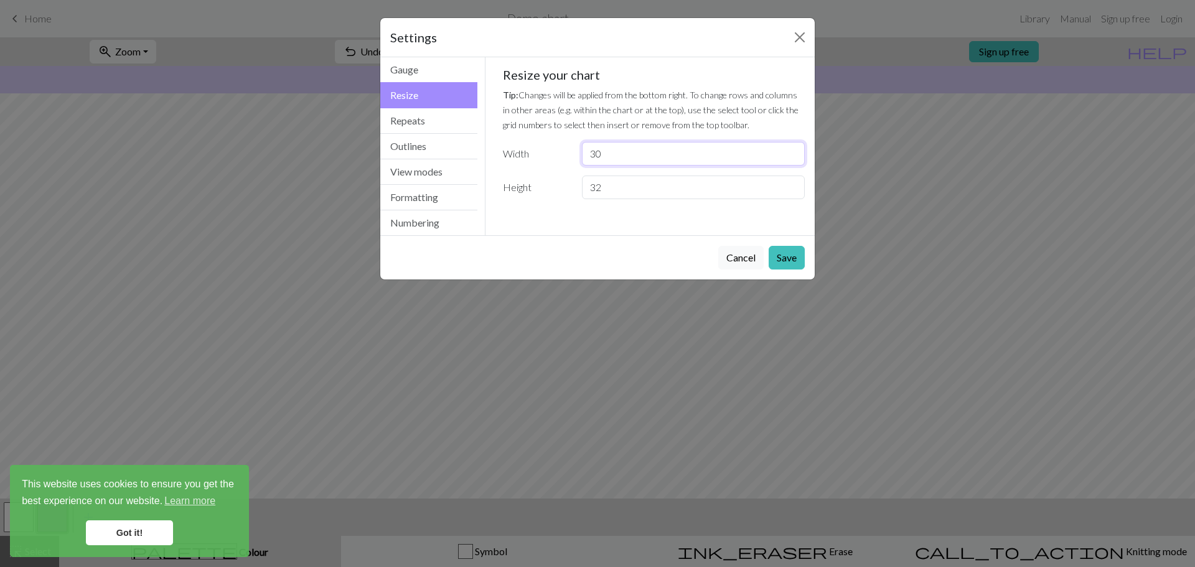
click at [617, 151] on input "30" at bounding box center [693, 154] width 223 height 24
type input "3"
type input "28"
click at [608, 178] on input "32" at bounding box center [693, 188] width 223 height 24
type input "3"
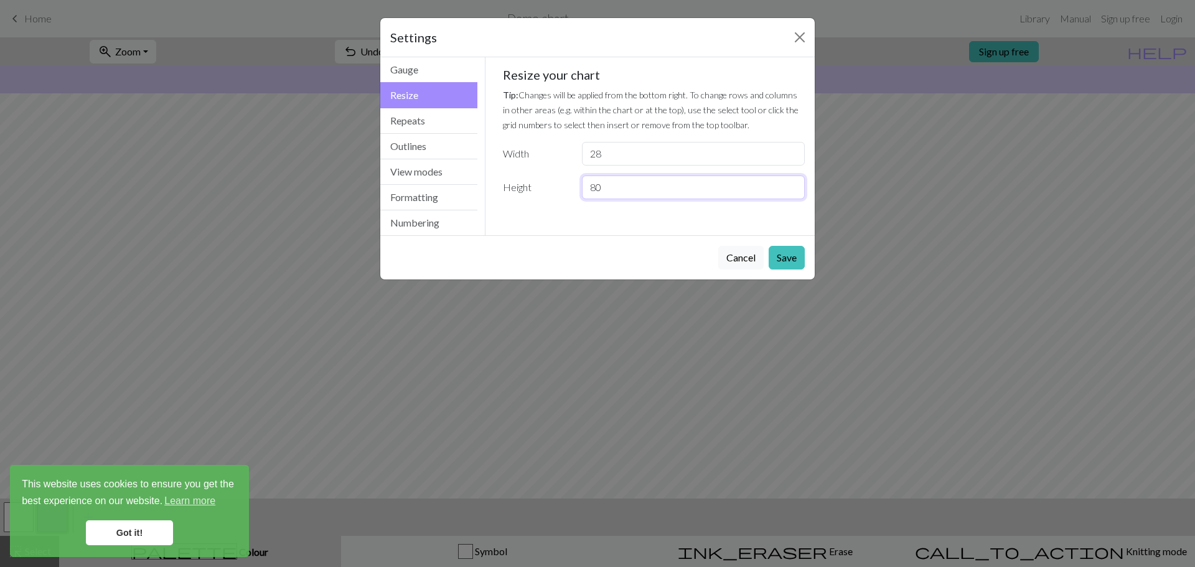
type input "80"
click at [782, 270] on div "Cancel Save" at bounding box center [597, 257] width 434 height 44
click at [789, 260] on button "Save" at bounding box center [787, 258] width 36 height 24
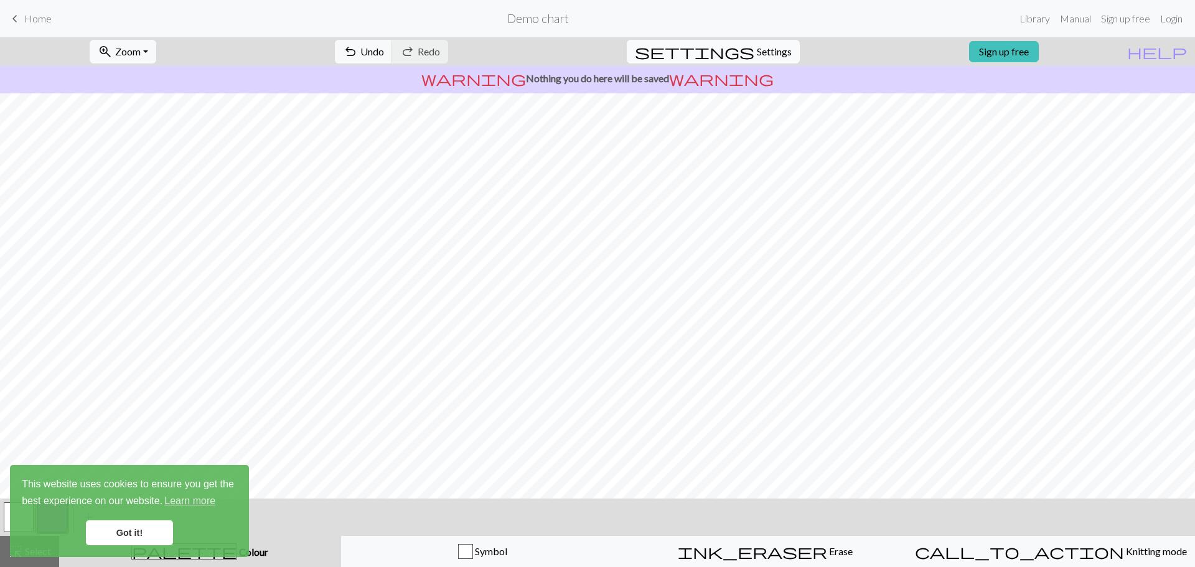
click at [757, 49] on span "Settings" at bounding box center [774, 51] width 35 height 15
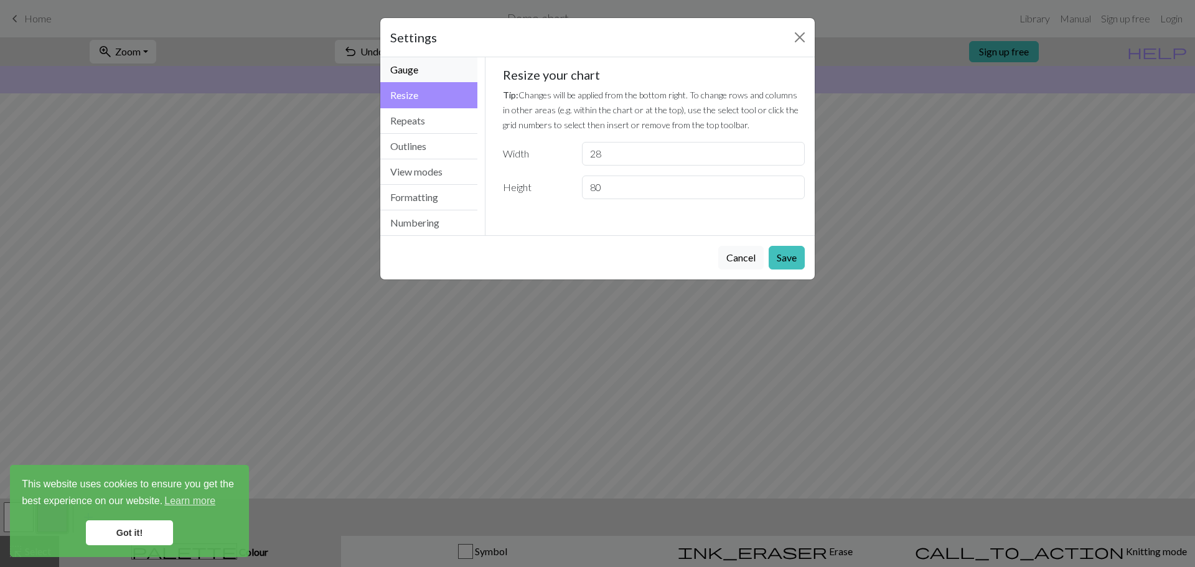
click at [412, 74] on button "Gauge" at bounding box center [428, 70] width 97 height 26
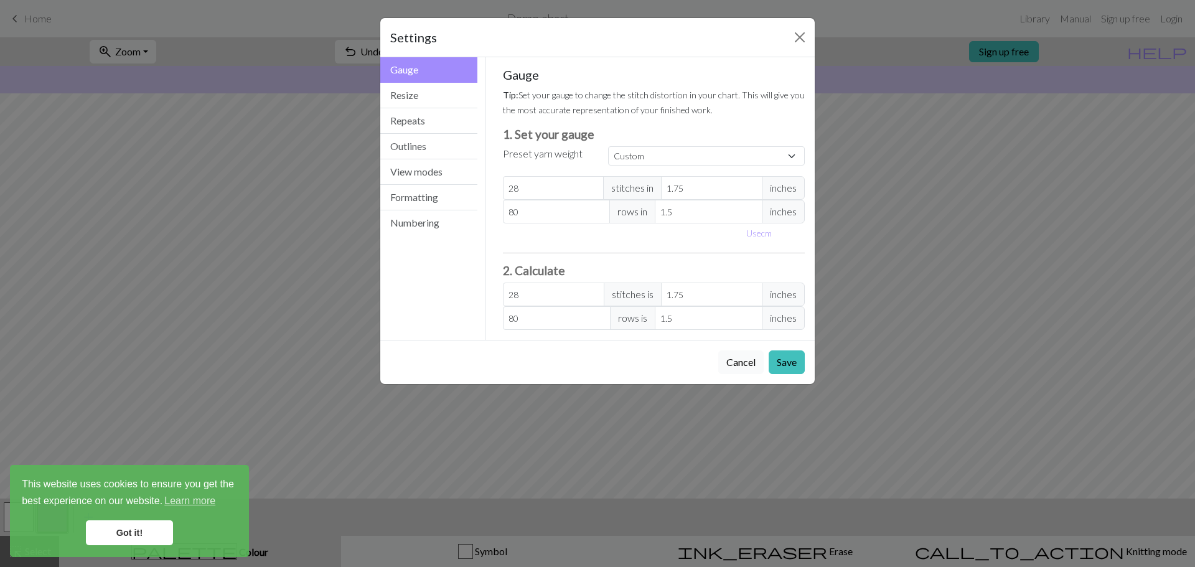
click at [739, 357] on button "Cancel" at bounding box center [740, 362] width 45 height 24
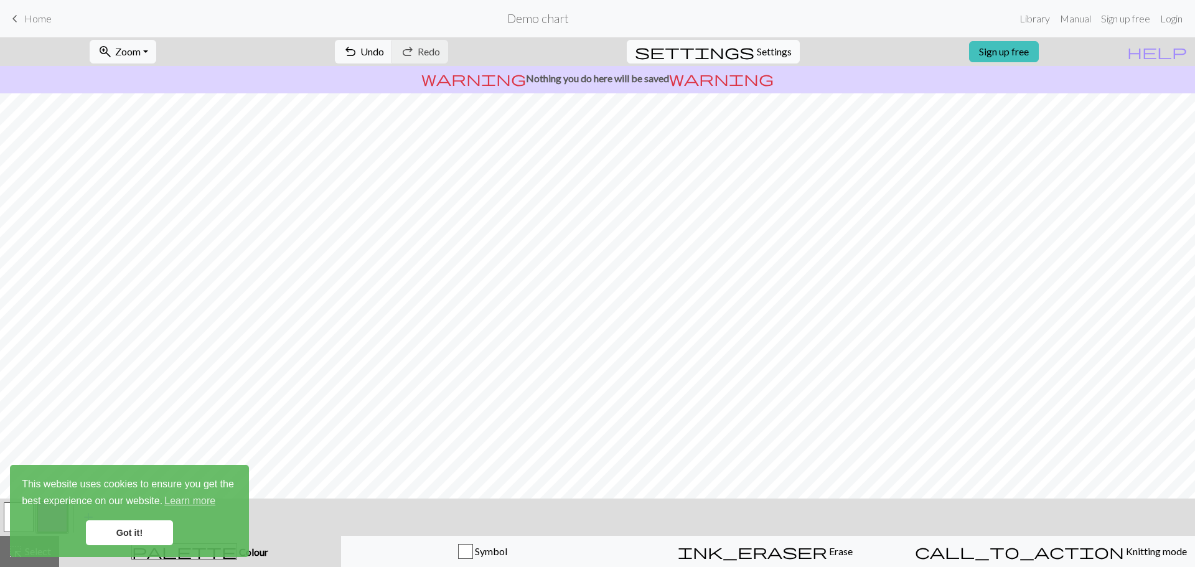
click at [758, 55] on span "Settings" at bounding box center [774, 51] width 35 height 15
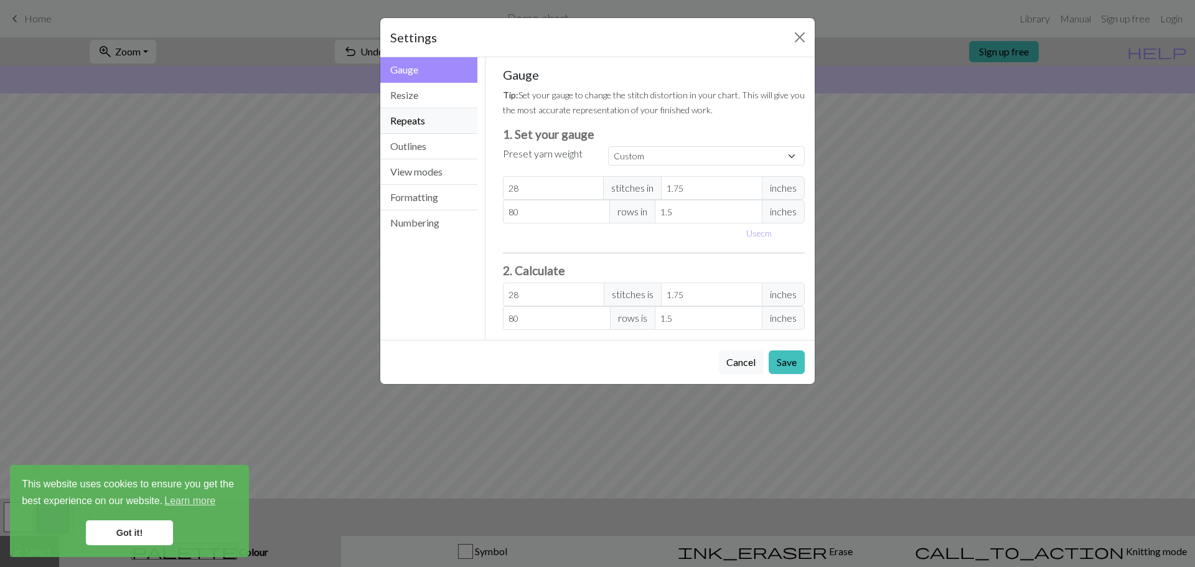
click at [452, 128] on button "Repeats" at bounding box center [428, 121] width 97 height 26
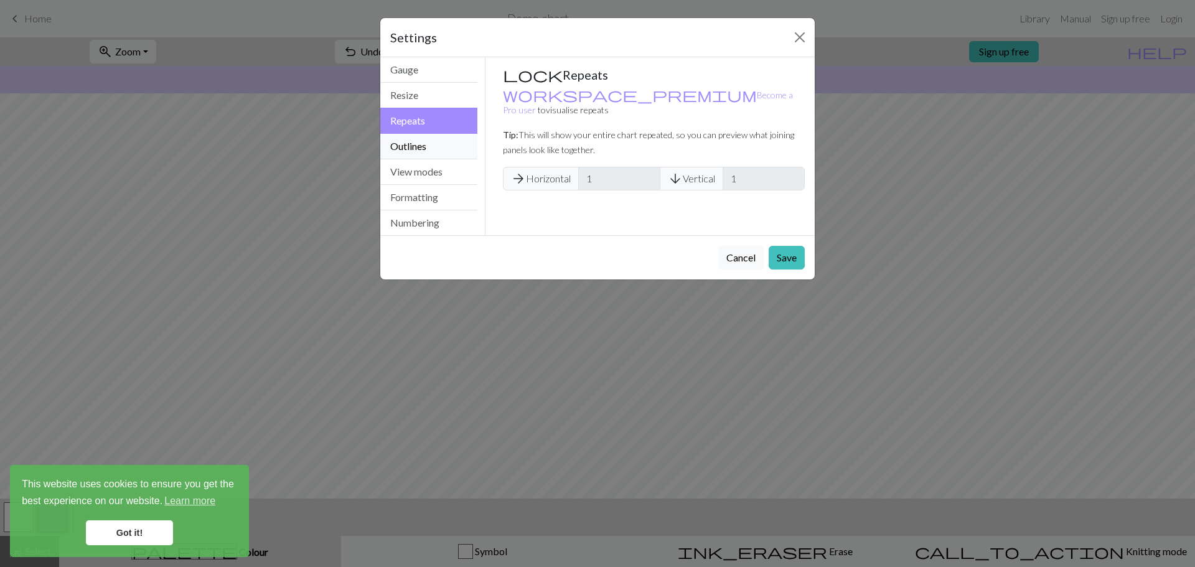
click at [441, 143] on button "Outlines" at bounding box center [428, 147] width 97 height 26
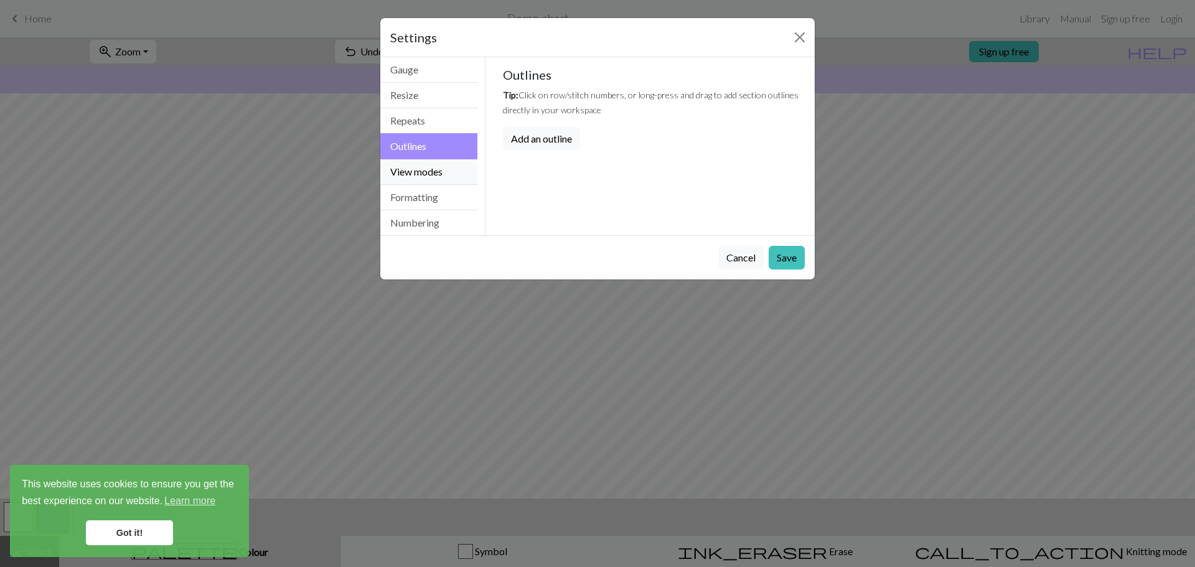
click at [434, 164] on button "View modes" at bounding box center [428, 172] width 97 height 26
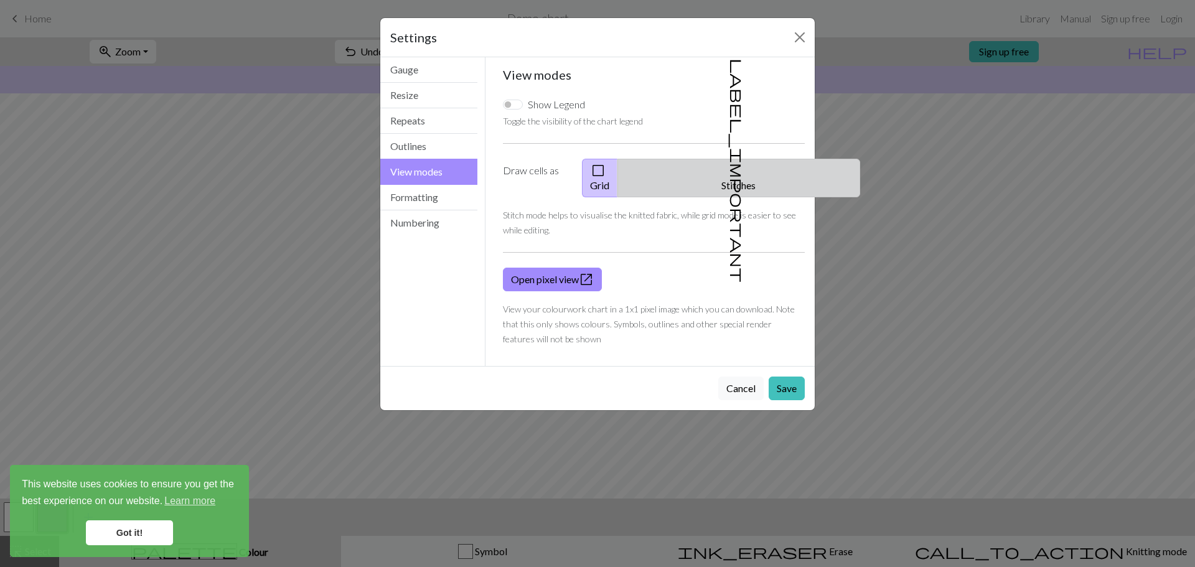
click at [745, 172] on button "label_important Stitches" at bounding box center [738, 178] width 243 height 39
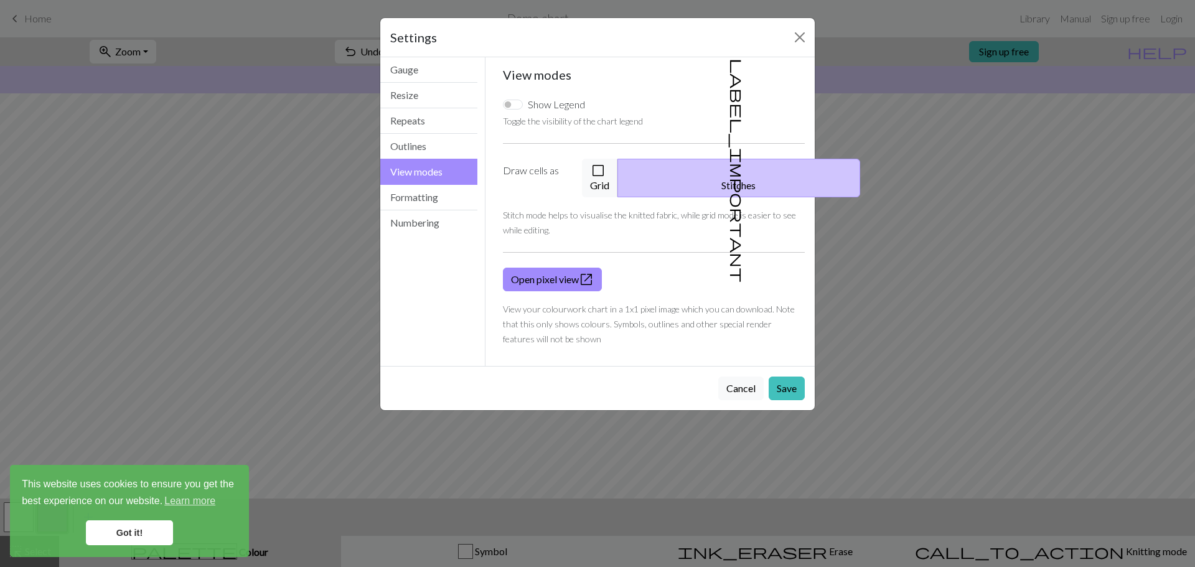
click at [898, 314] on div "Settings View modes Gauge Resize Repeats Outlines View modes Formatting Numberi…" at bounding box center [597, 283] width 1195 height 567
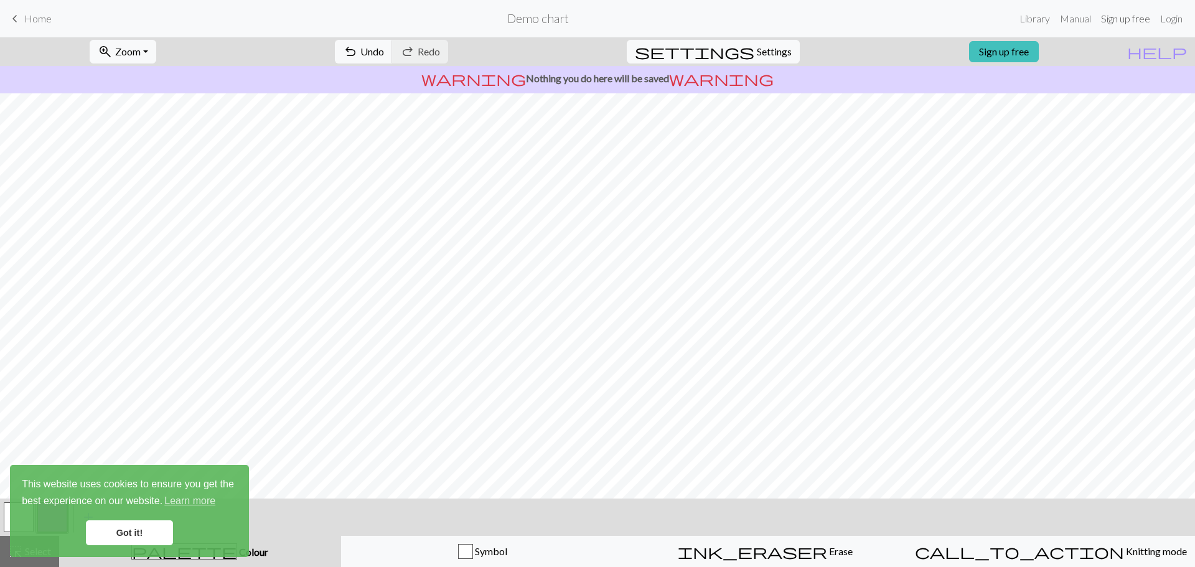
click at [1135, 20] on link "Sign up free" at bounding box center [1125, 18] width 59 height 25
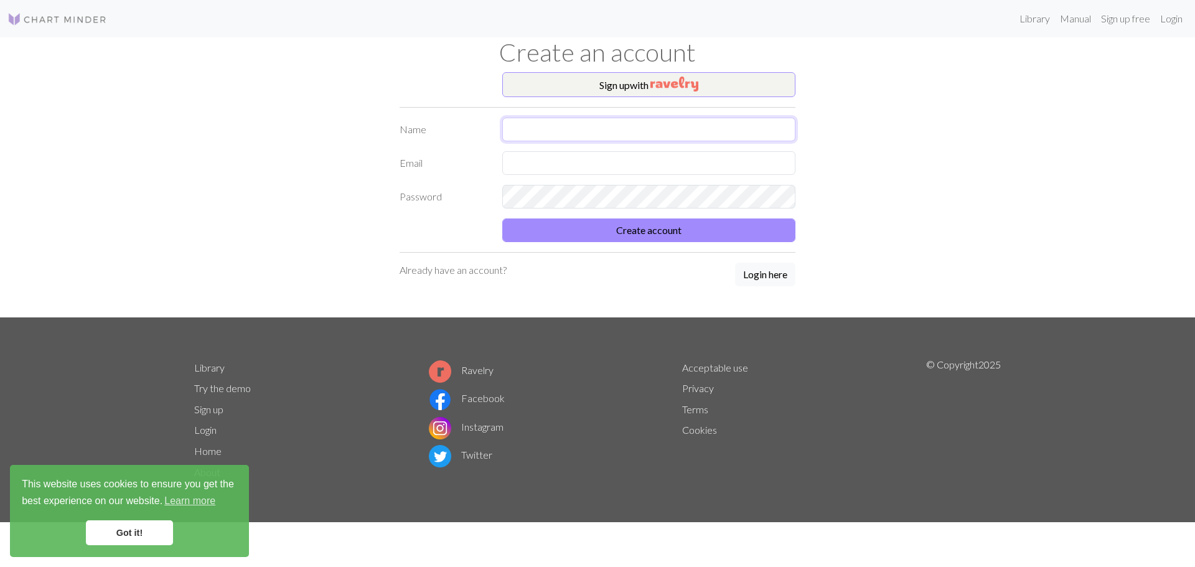
click at [687, 125] on input "text" at bounding box center [648, 130] width 293 height 24
type input "[PERSON_NAME]"
click at [616, 169] on input "text" at bounding box center [648, 163] width 293 height 24
type input "[PERSON_NAME][EMAIL_ADDRESS][DOMAIN_NAME]"
click at [691, 240] on button "Create account" at bounding box center [648, 230] width 293 height 24
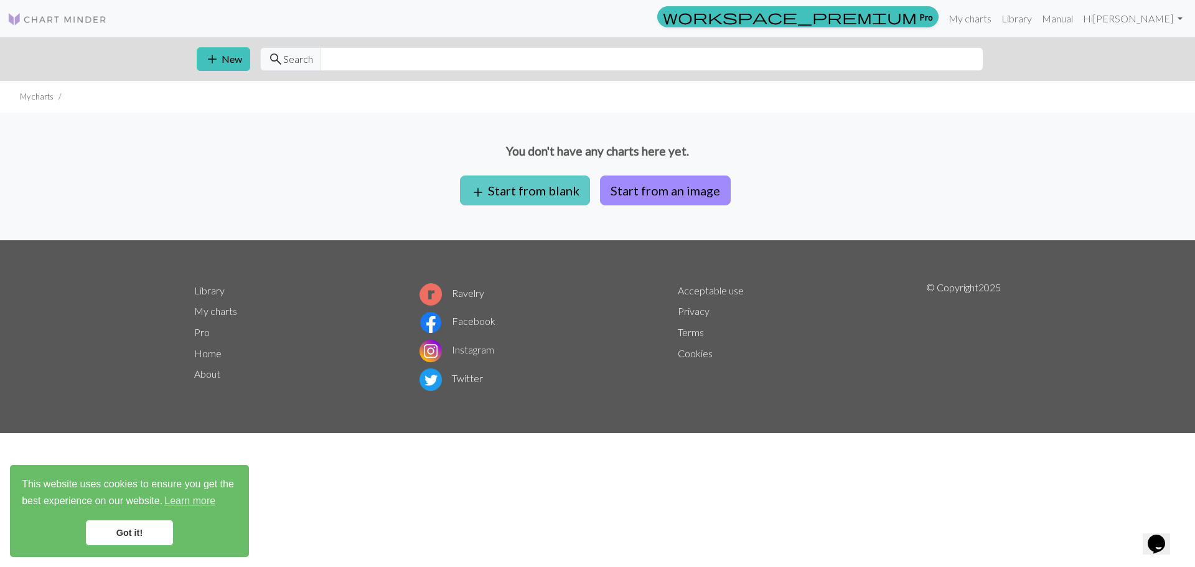
click at [548, 188] on button "add Start from blank" at bounding box center [525, 191] width 130 height 30
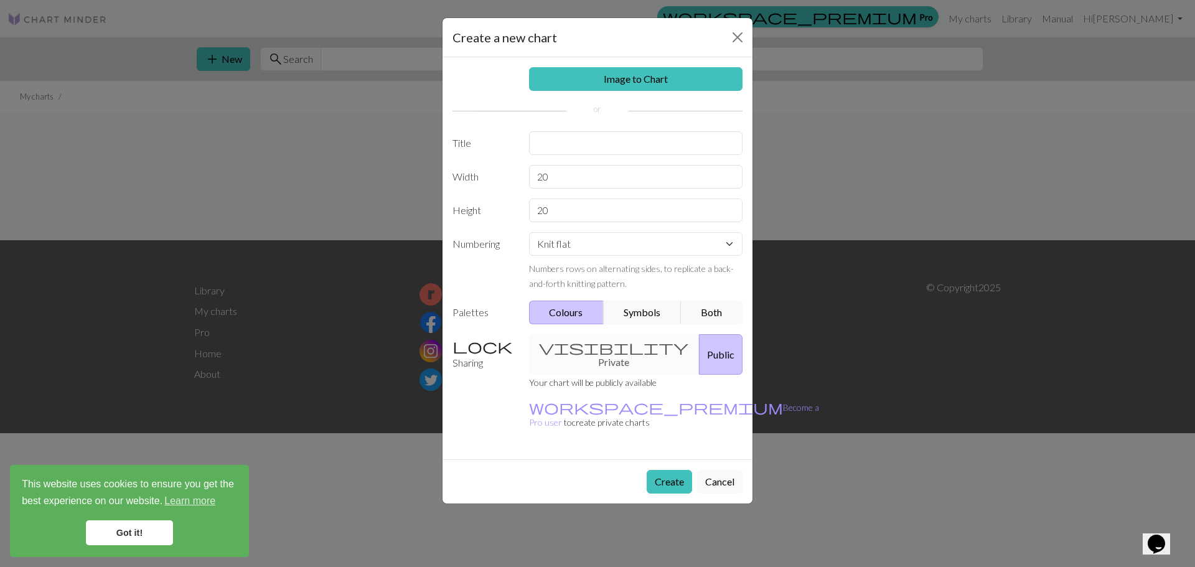
click at [599, 347] on div "visibility Private Public" at bounding box center [636, 354] width 229 height 40
click at [733, 36] on button "Close" at bounding box center [738, 37] width 20 height 20
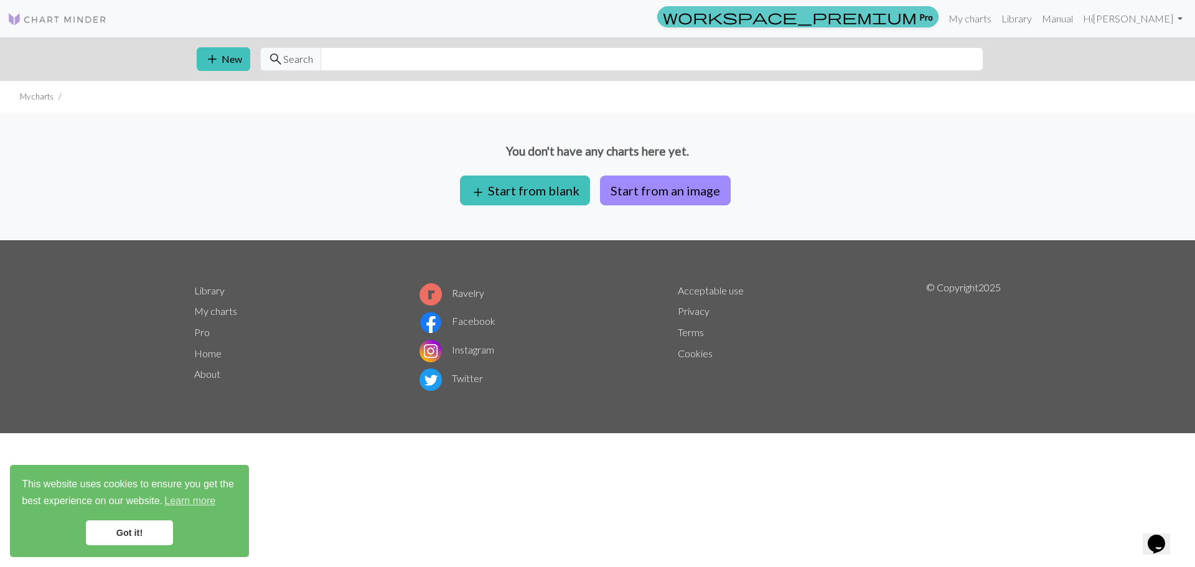
click at [919, 27] on link "workspace_premium Pro" at bounding box center [797, 16] width 281 height 21
click at [927, 11] on link "workspace_premium Pro" at bounding box center [797, 16] width 281 height 21
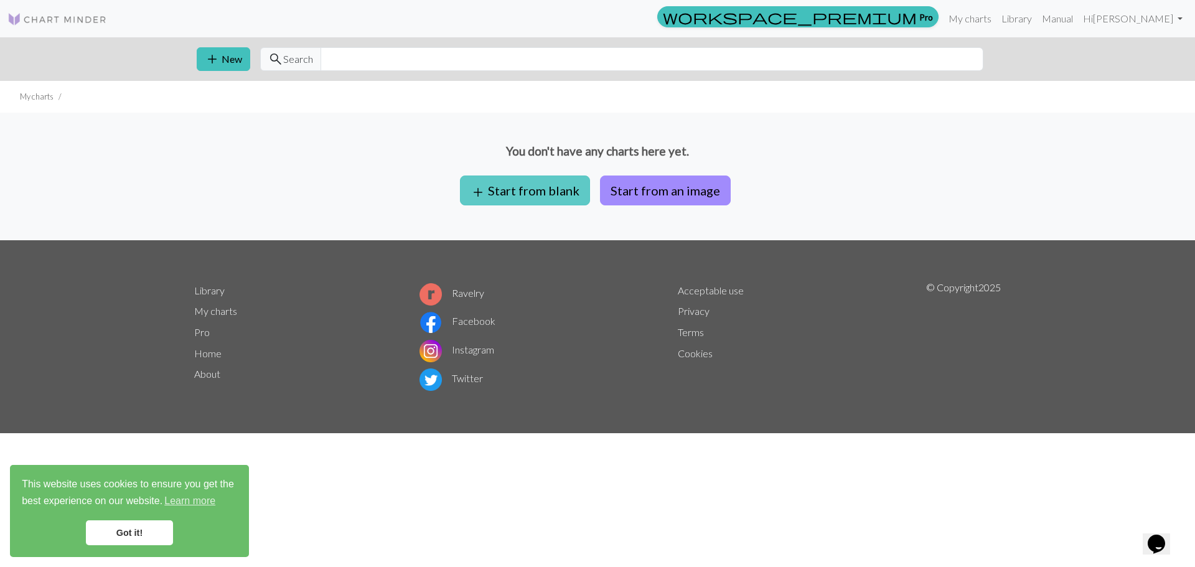
click at [518, 191] on button "add Start from blank" at bounding box center [525, 191] width 130 height 30
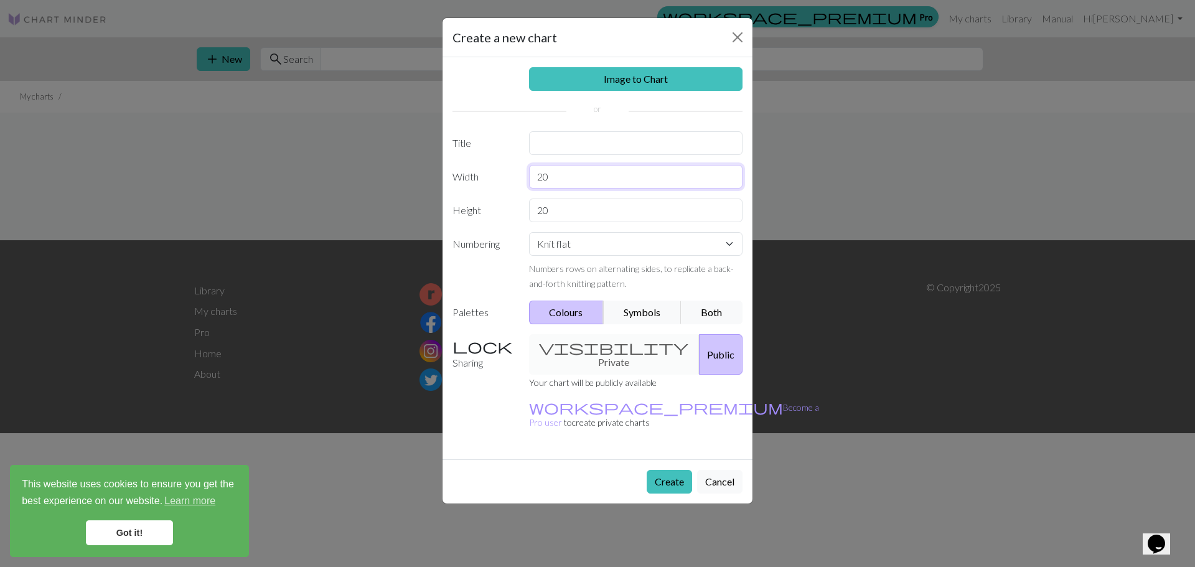
click at [565, 182] on input "20" at bounding box center [636, 177] width 214 height 24
type input "2"
type input "40"
click at [556, 204] on input "20" at bounding box center [636, 211] width 214 height 24
type input "2"
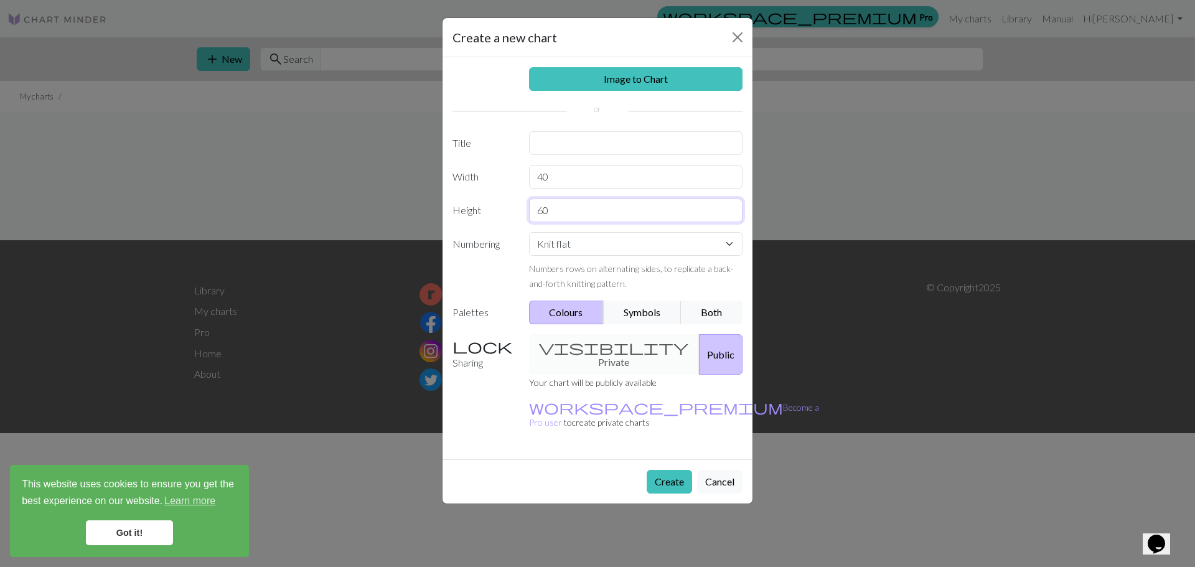
type input "60"
click at [571, 246] on select "Knit flat Knit in the round Lace knitting Cross stitch" at bounding box center [636, 244] width 214 height 24
click at [587, 349] on div "visibility Private Public" at bounding box center [636, 354] width 229 height 40
click at [674, 470] on button "Create" at bounding box center [669, 482] width 45 height 24
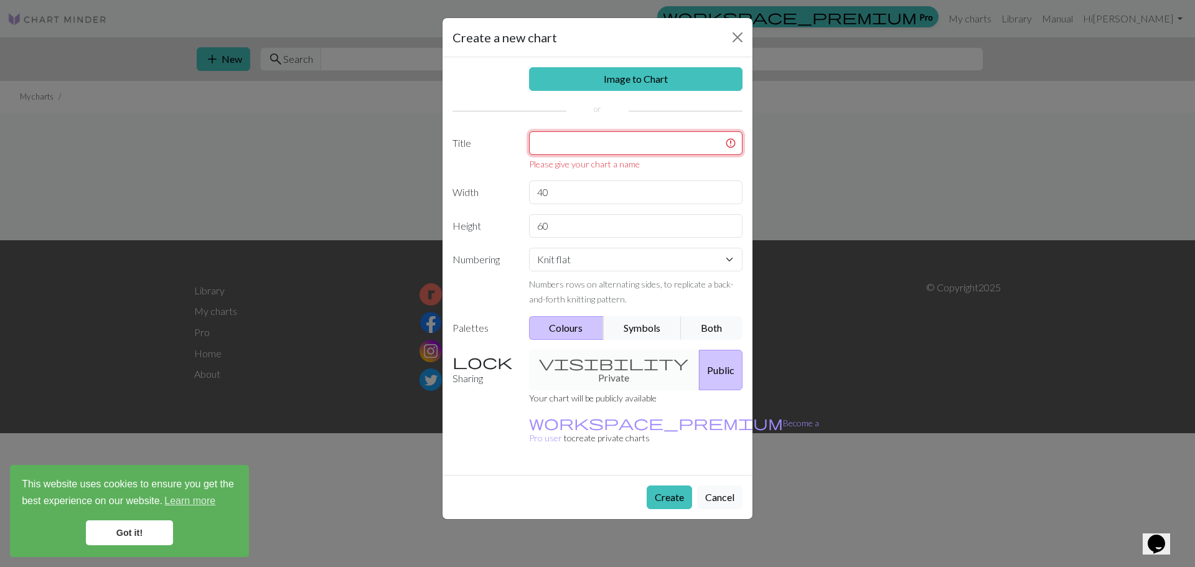
click at [606, 153] on input "text" at bounding box center [636, 143] width 214 height 24
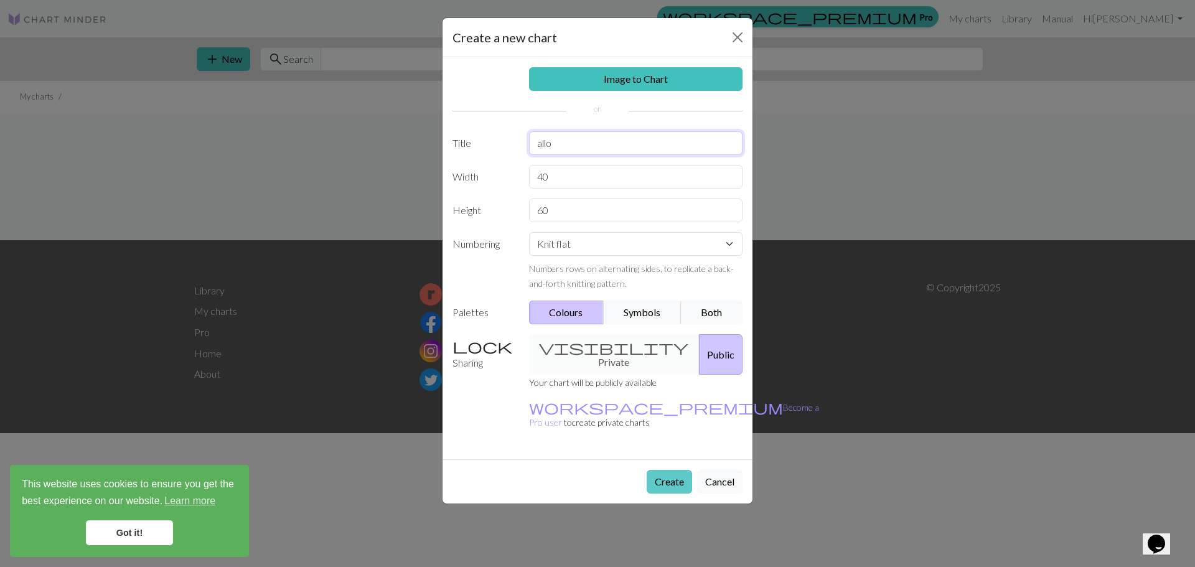
type input "allo"
click at [668, 470] on button "Create" at bounding box center [669, 482] width 45 height 24
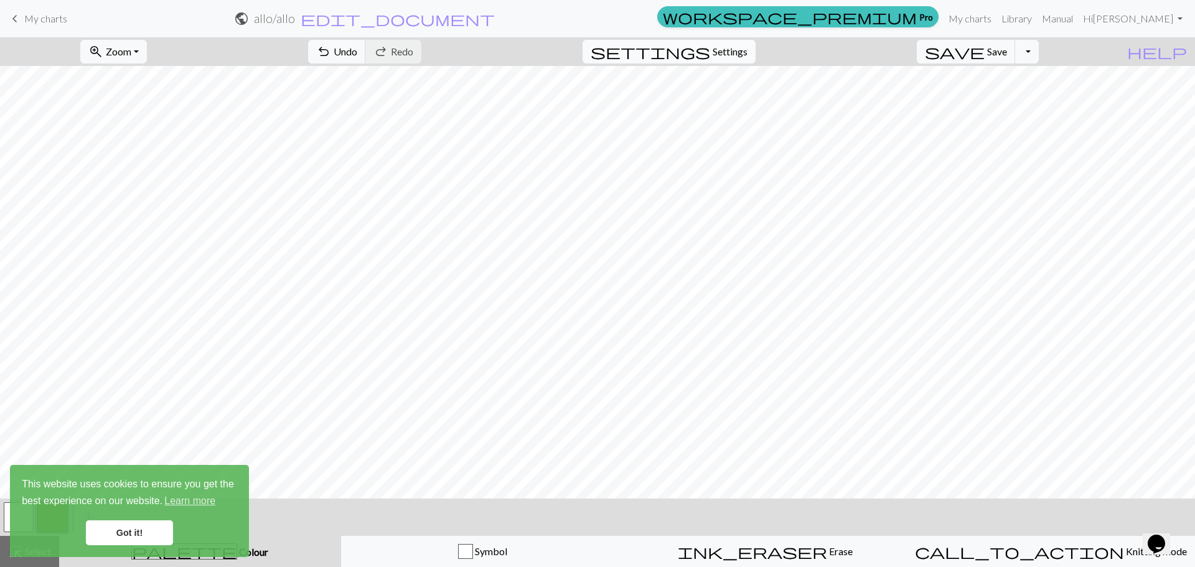
click at [748, 53] on span "Settings" at bounding box center [730, 51] width 35 height 15
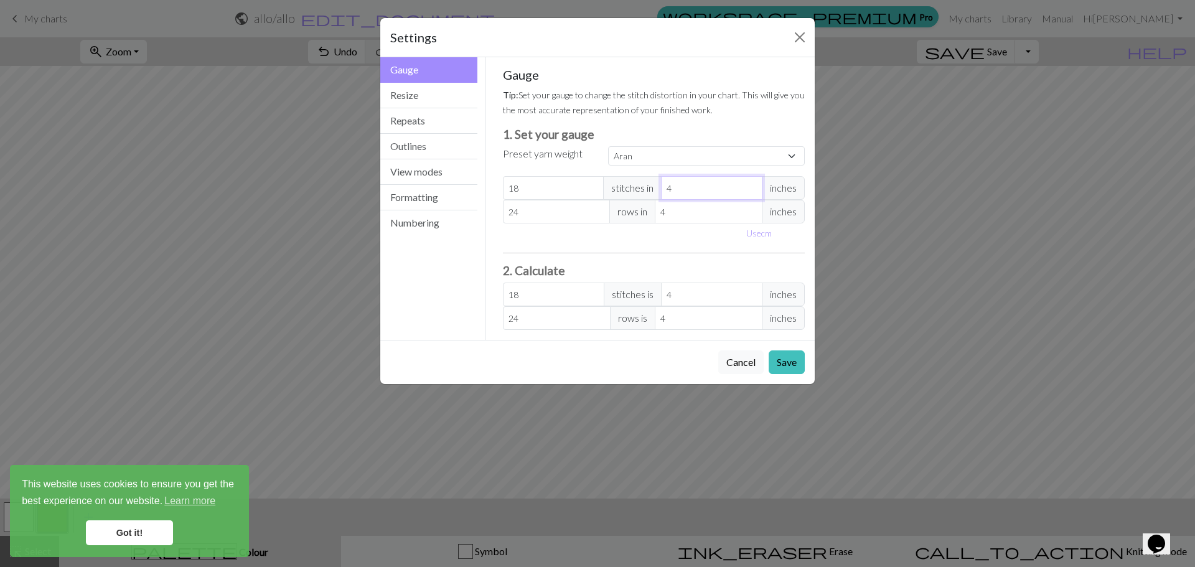
click at [680, 197] on input "4" at bounding box center [711, 188] width 101 height 24
select select "custom"
type input "1"
type input "72"
type input "1.7"
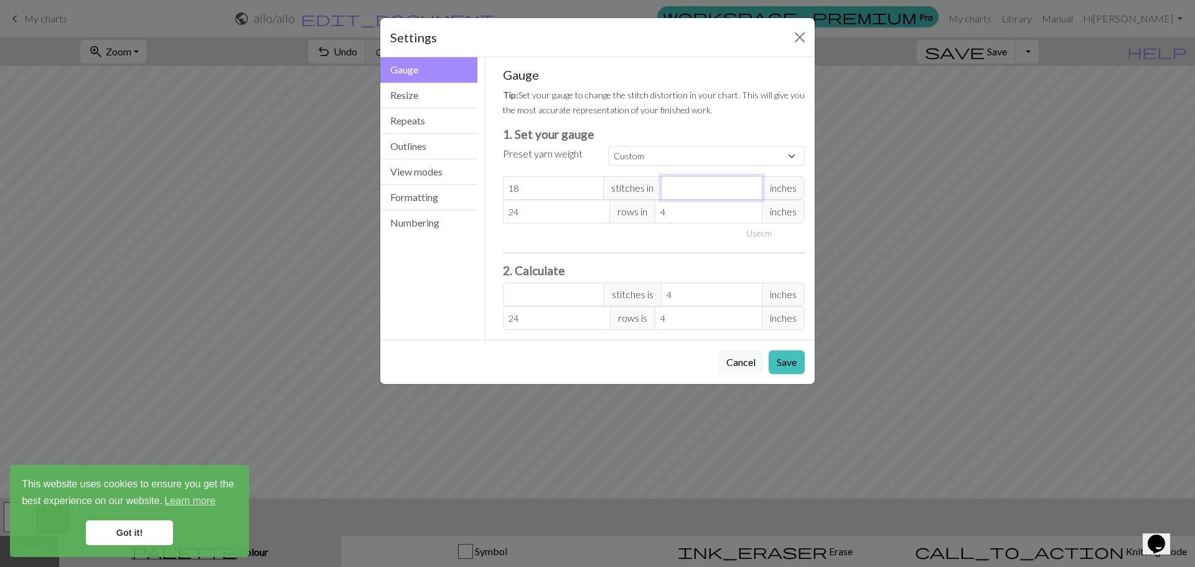
type input "42.35"
type input "1.75"
type input "41.14"
type input "1.75"
click at [671, 217] on input "4" at bounding box center [709, 212] width 108 height 24
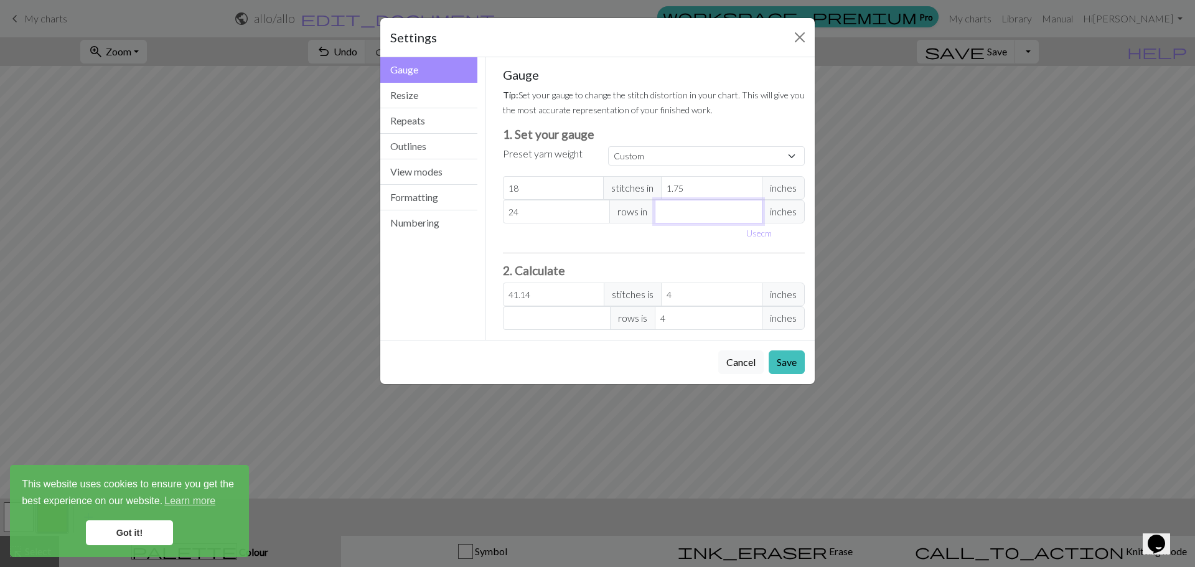
type input "1"
type input "96"
type input "1.5"
type input "64"
type input "1.5"
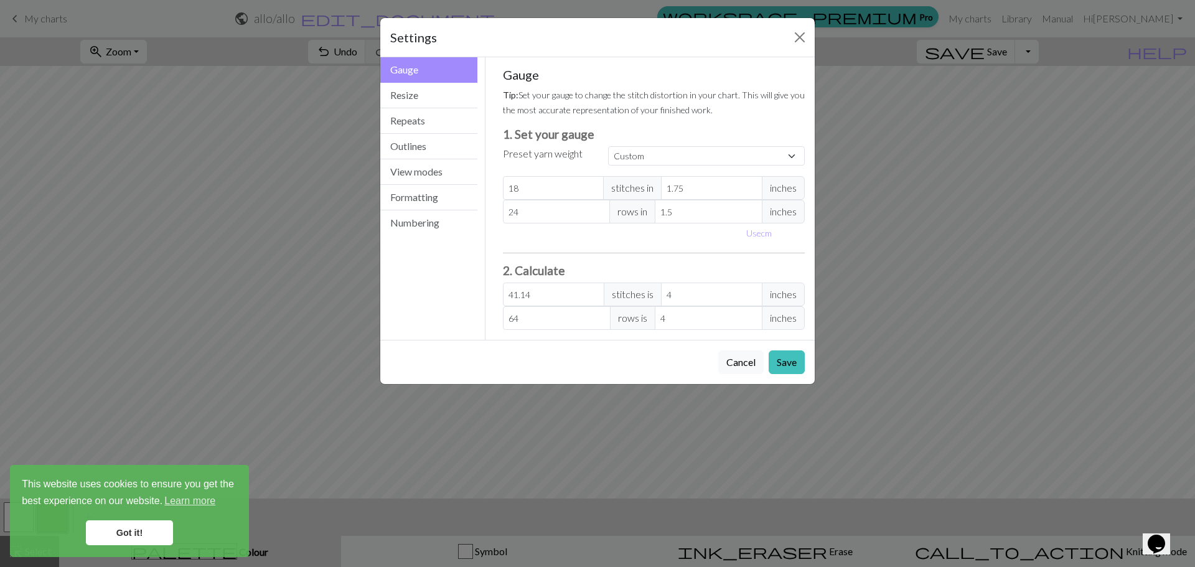
click at [577, 271] on h3 "2. Calculate" at bounding box center [654, 270] width 303 height 14
click at [413, 105] on button "Resize" at bounding box center [428, 96] width 97 height 26
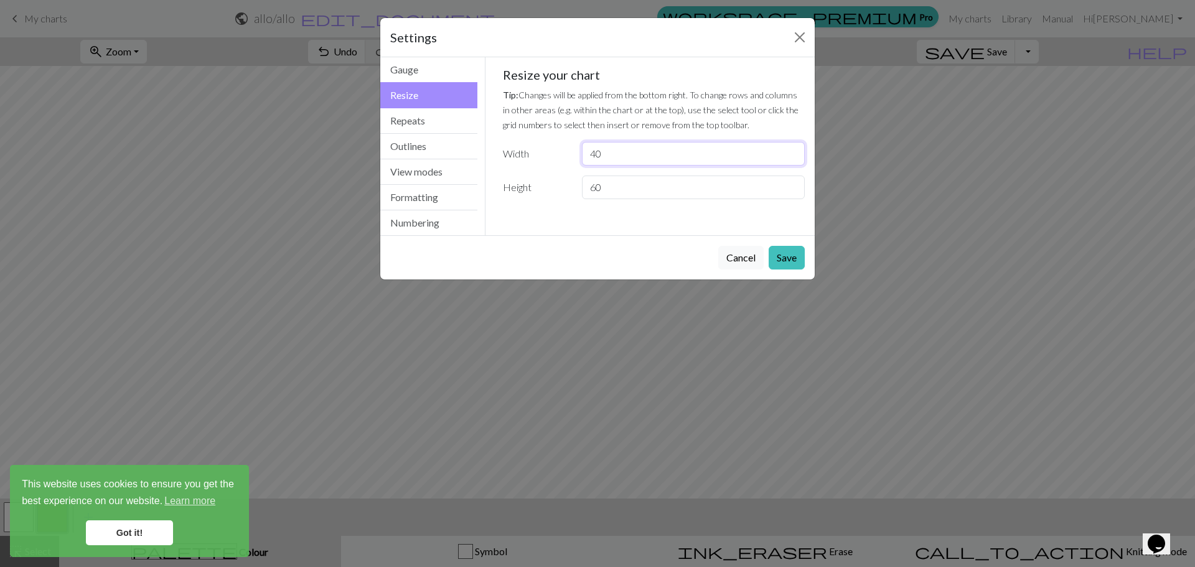
click at [608, 151] on input "40" at bounding box center [693, 154] width 223 height 24
type input "4"
type input "28"
click at [603, 189] on input "60" at bounding box center [693, 188] width 223 height 24
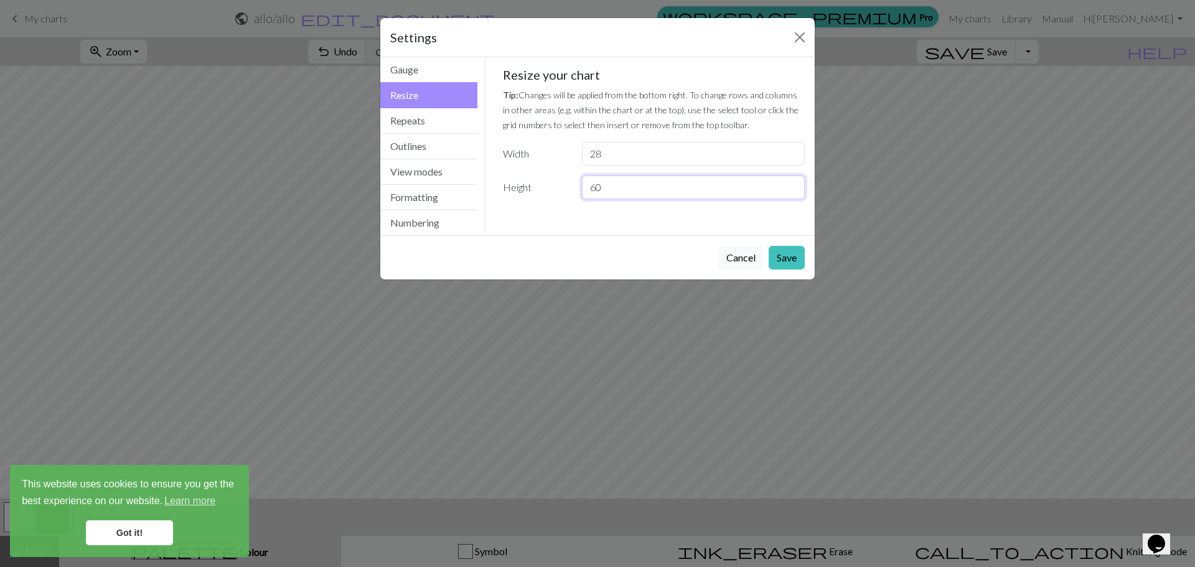
type input "6"
type input "80"
click at [456, 119] on button "Repeats" at bounding box center [428, 121] width 97 height 26
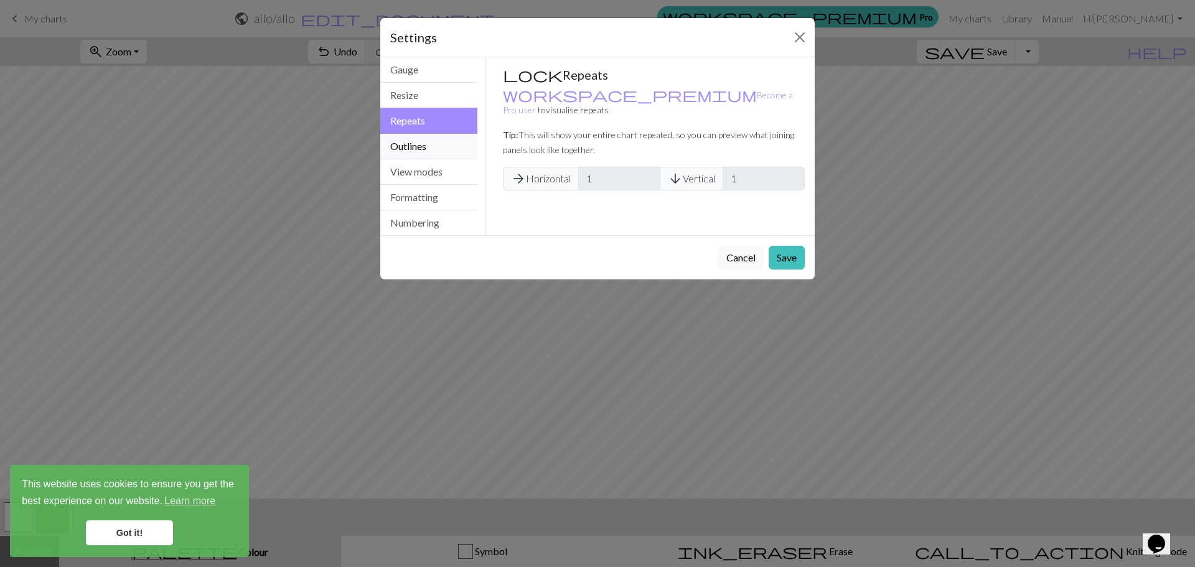
click at [449, 143] on button "Outlines" at bounding box center [428, 147] width 97 height 26
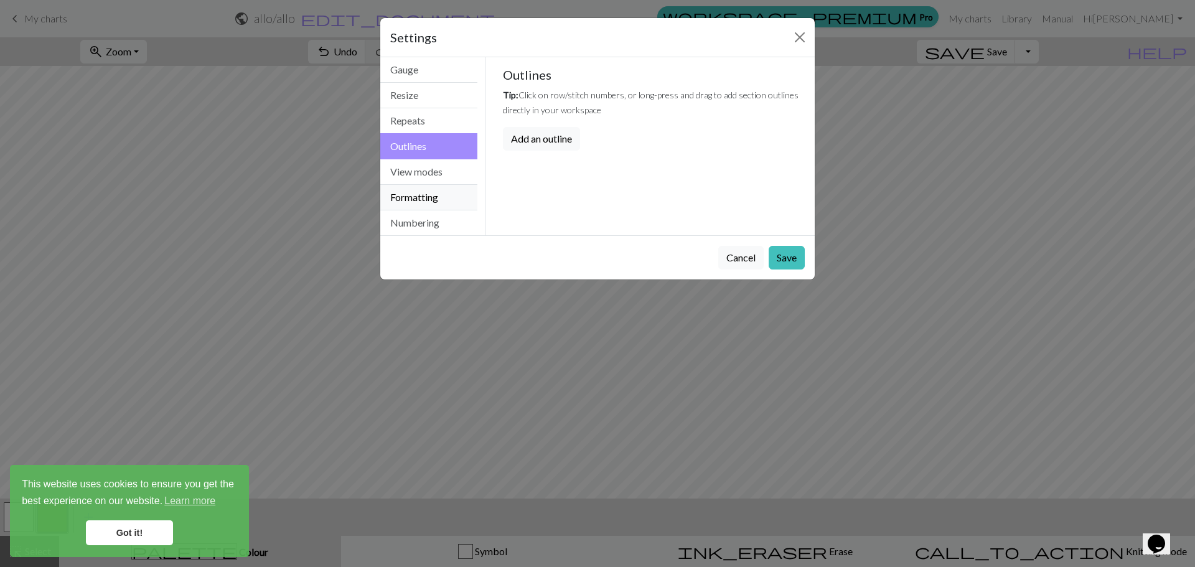
click at [436, 192] on button "Formatting" at bounding box center [428, 198] width 97 height 26
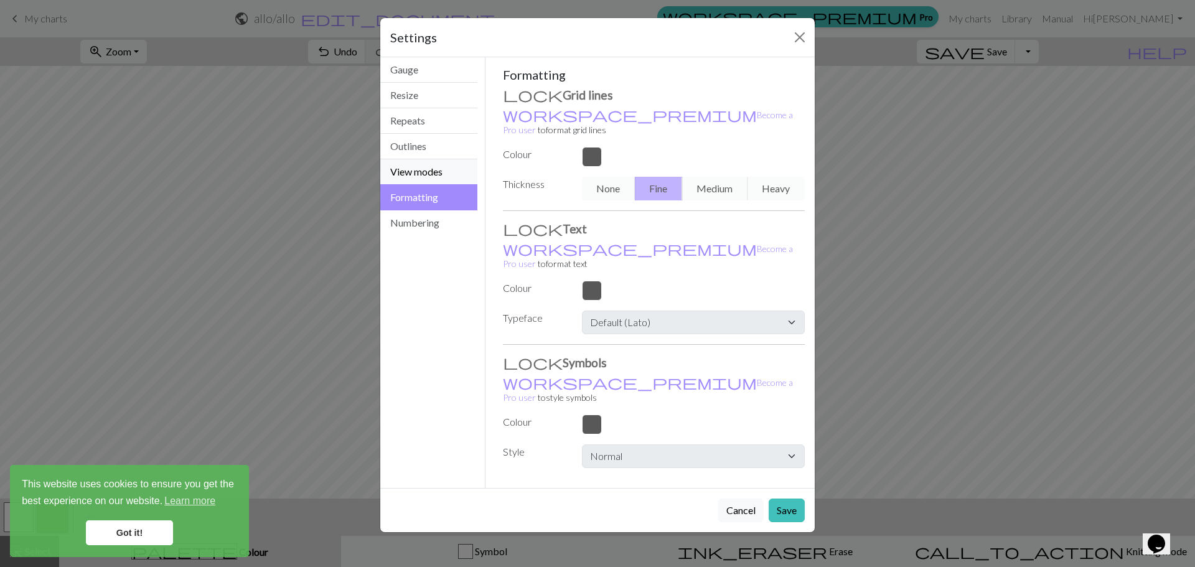
click at [437, 177] on button "View modes" at bounding box center [428, 172] width 97 height 26
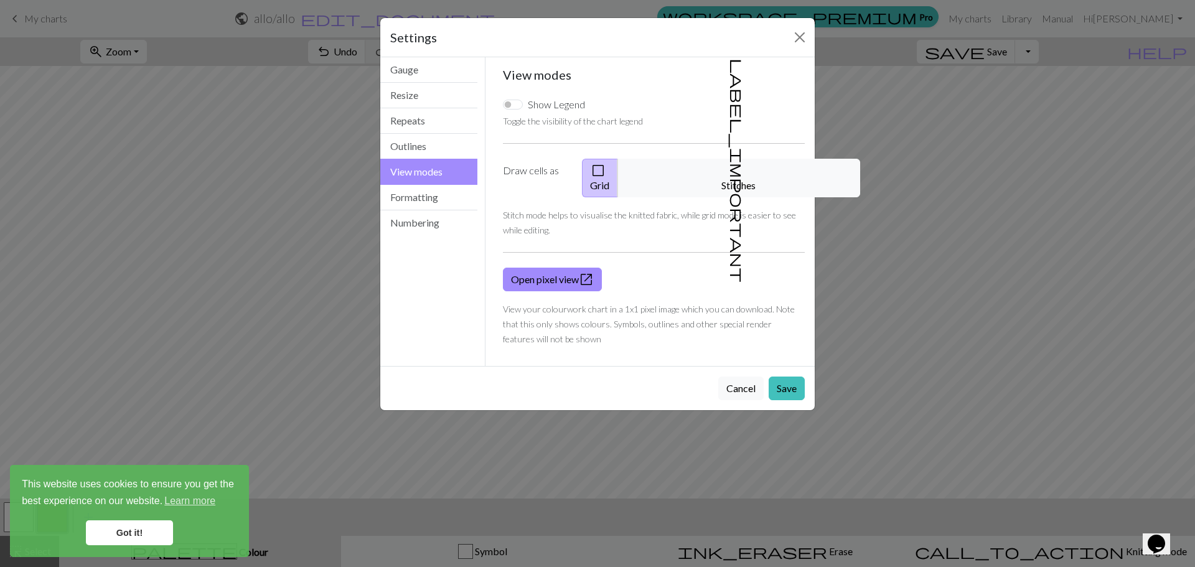
click at [618, 176] on button "check_box_outline_blank Grid" at bounding box center [600, 178] width 36 height 39
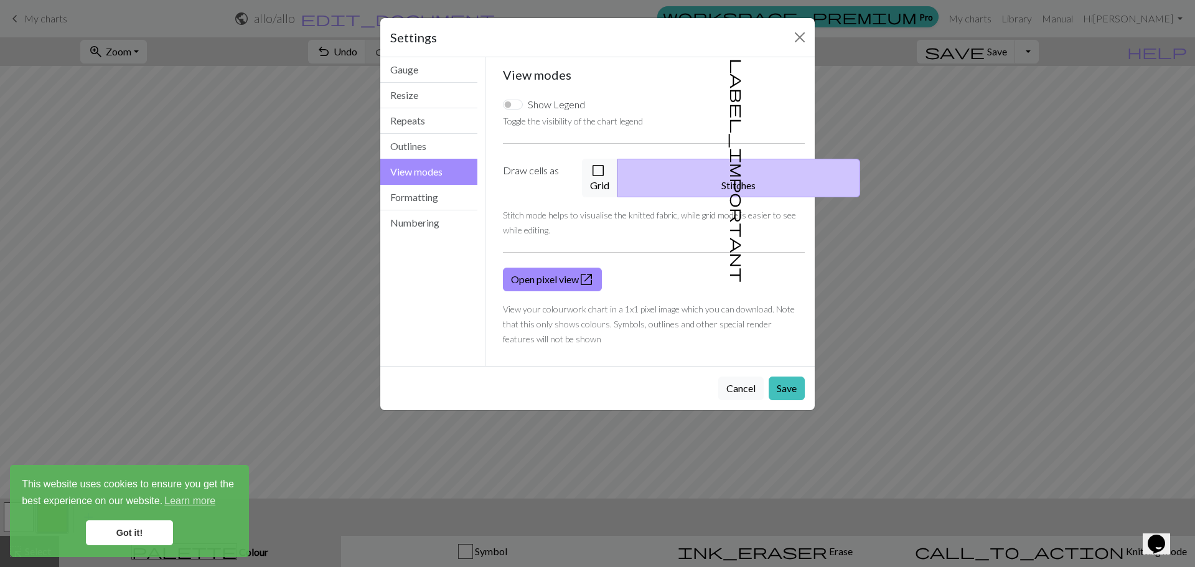
click at [733, 171] on span "label_important" at bounding box center [737, 171] width 17 height 224
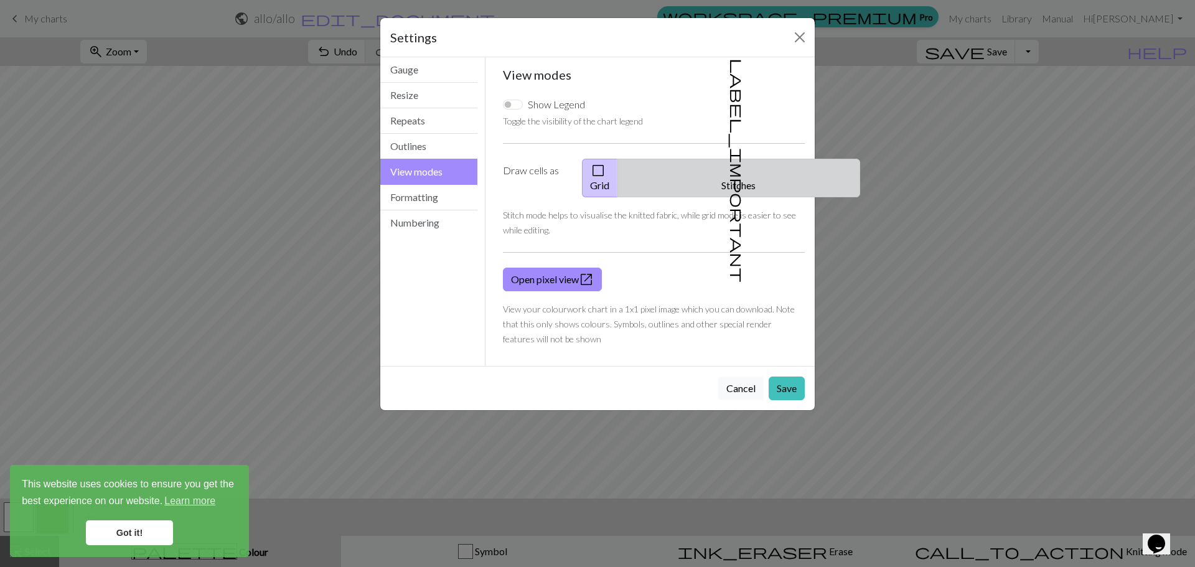
click at [748, 164] on button "label_important Stitches" at bounding box center [738, 178] width 243 height 39
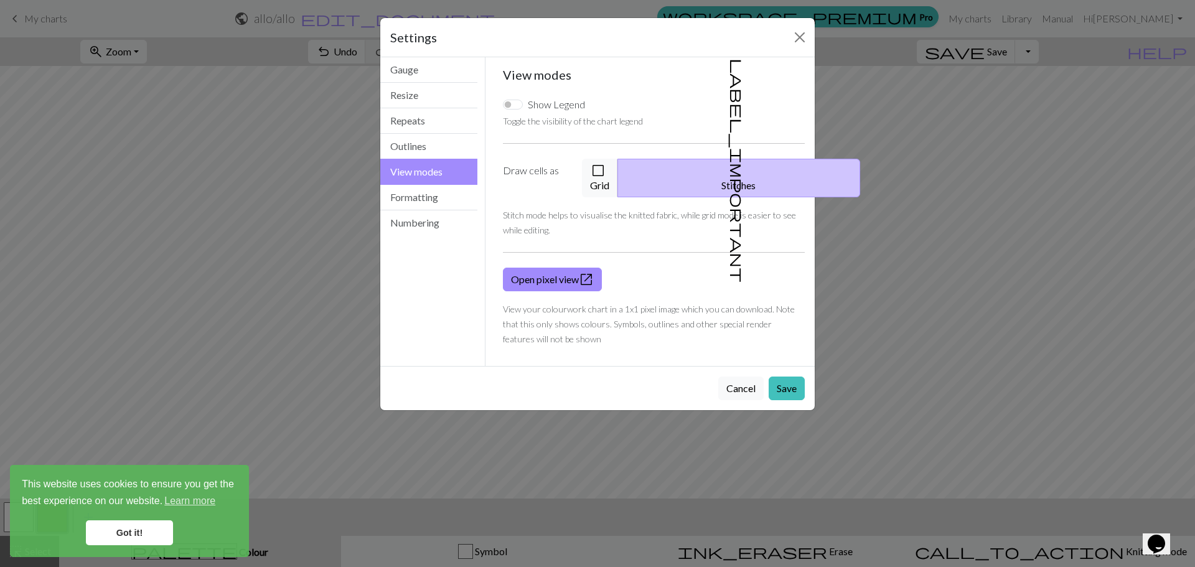
click at [748, 164] on button "label_important Stitches" at bounding box center [738, 178] width 243 height 39
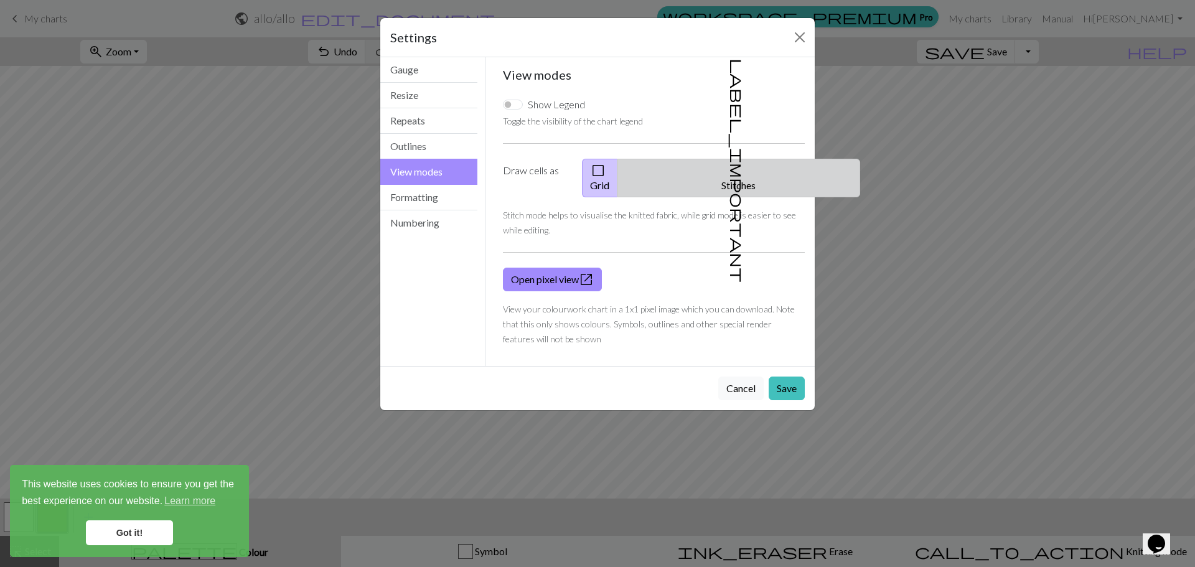
click at [748, 164] on button "label_important Stitches" at bounding box center [738, 178] width 243 height 39
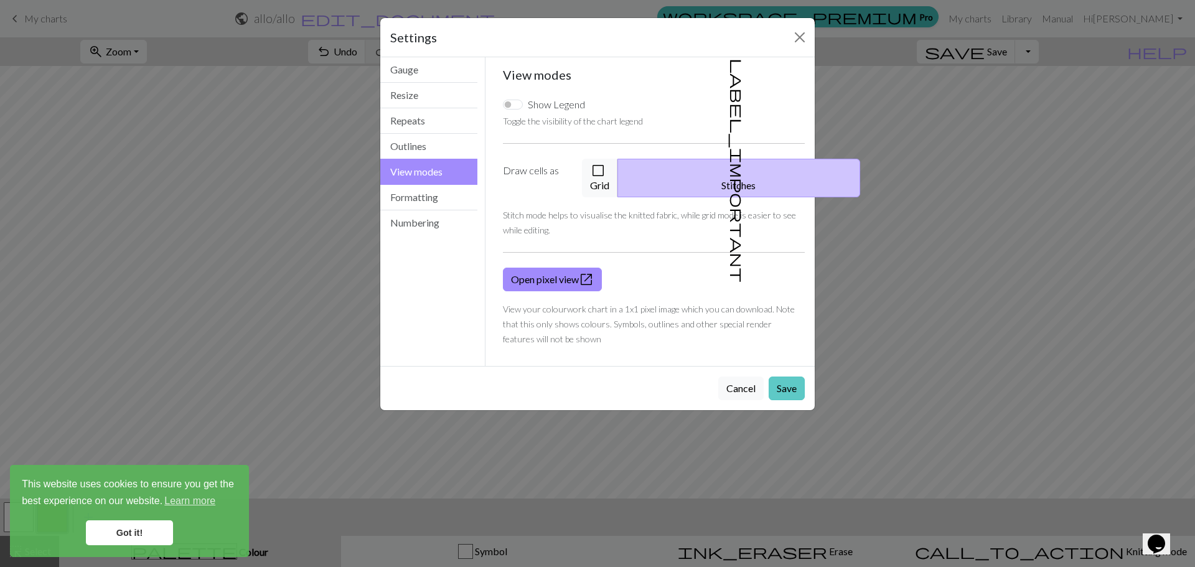
click at [784, 377] on button "Save" at bounding box center [787, 389] width 36 height 24
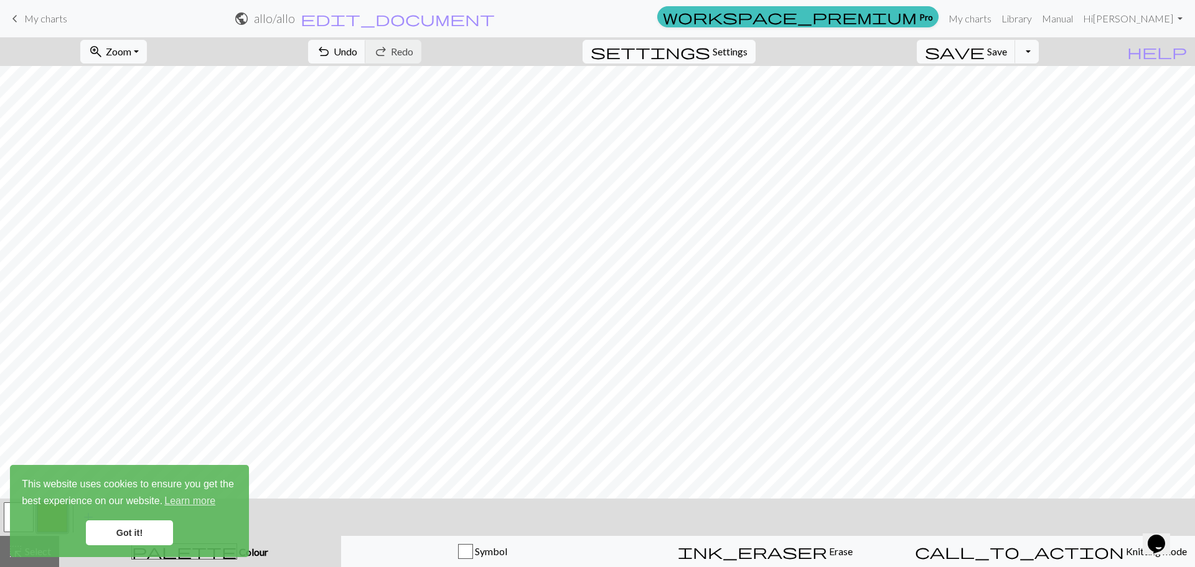
click at [739, 57] on span "Settings" at bounding box center [730, 51] width 35 height 15
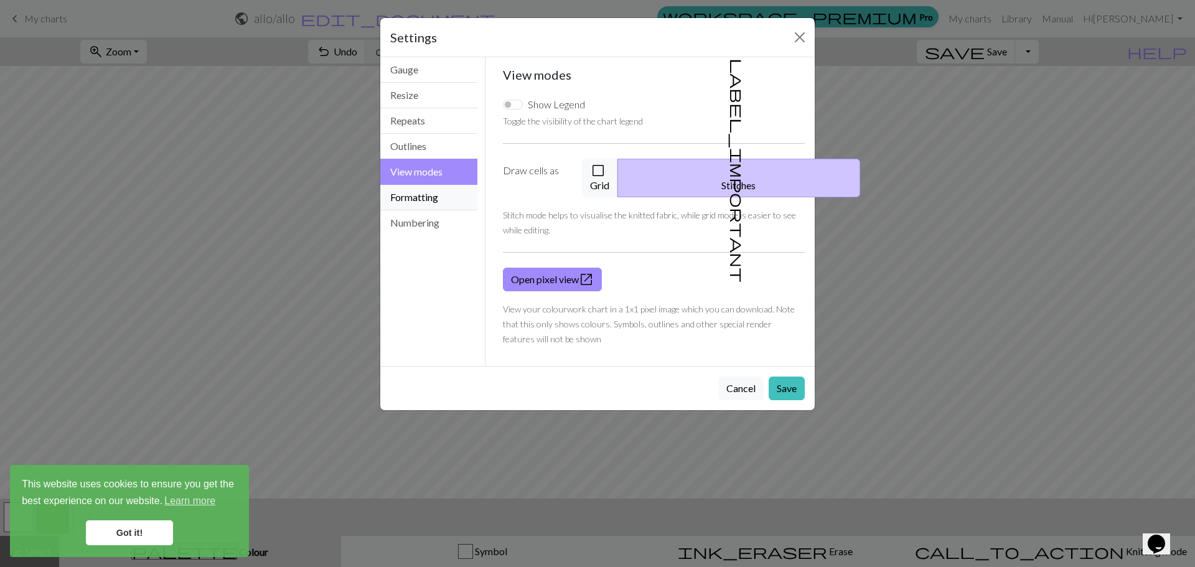
click at [454, 207] on button "Formatting" at bounding box center [428, 198] width 97 height 26
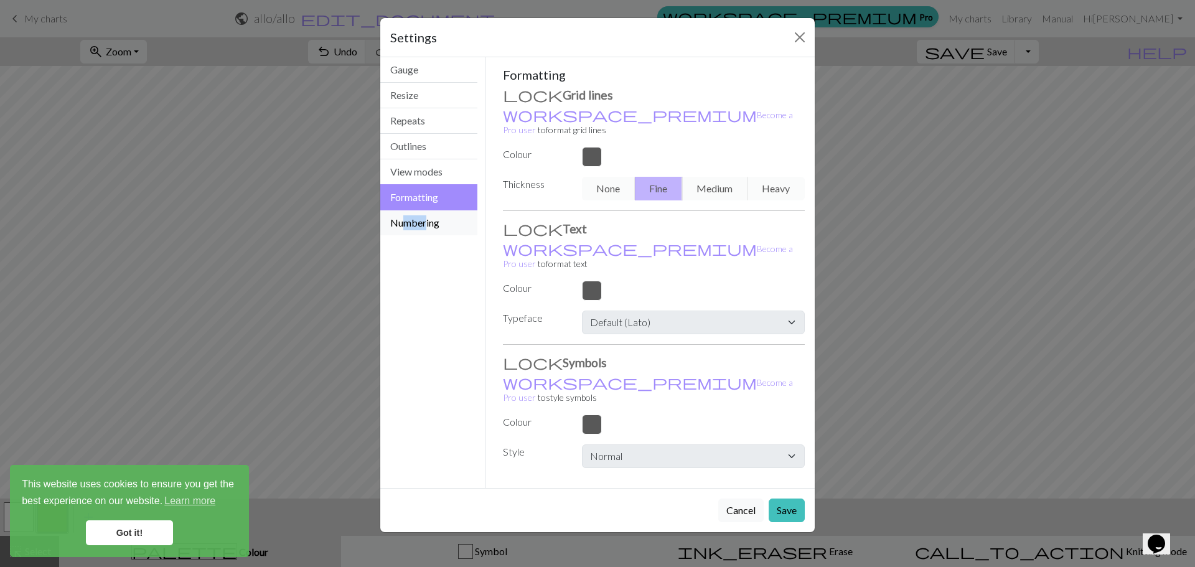
drag, startPoint x: 402, startPoint y: 242, endPoint x: 427, endPoint y: 223, distance: 31.1
click at [427, 223] on div "Gauge Resize Repeats Outlines View modes Formatting Numbering" at bounding box center [429, 272] width 113 height 431
click at [427, 223] on button "Numbering" at bounding box center [428, 222] width 97 height 25
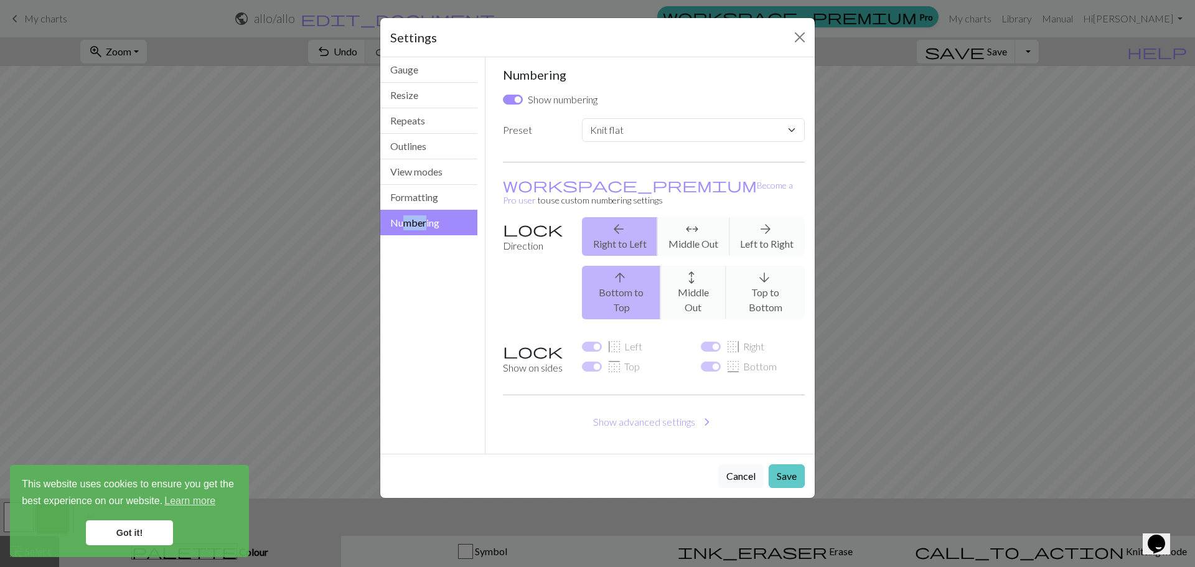
click at [797, 464] on button "Save" at bounding box center [787, 476] width 36 height 24
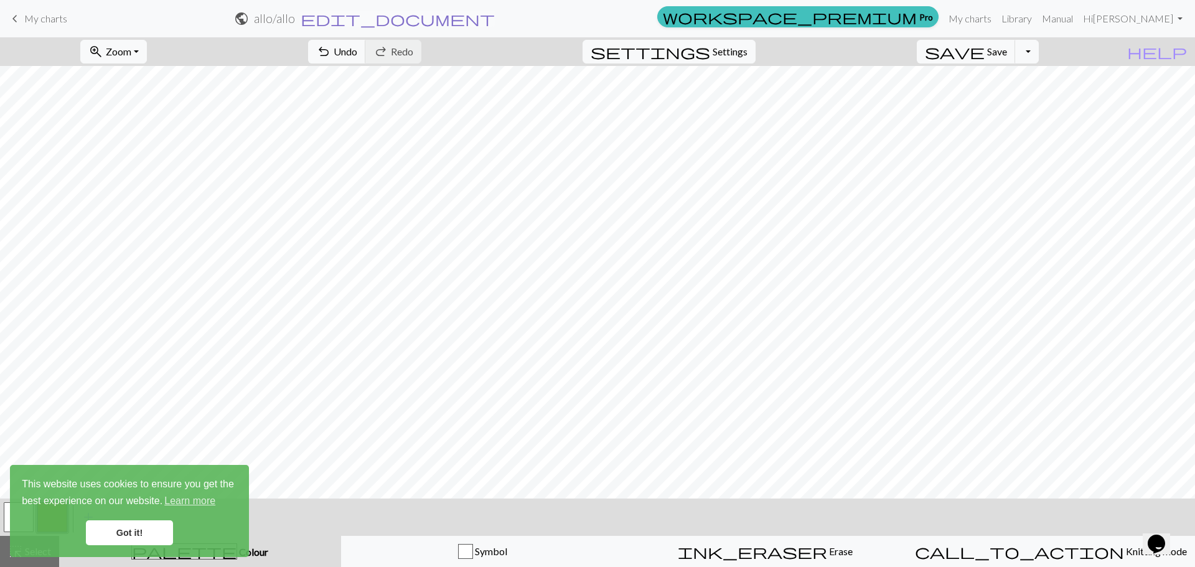
click at [495, 24] on span "edit_document" at bounding box center [398, 18] width 194 height 17
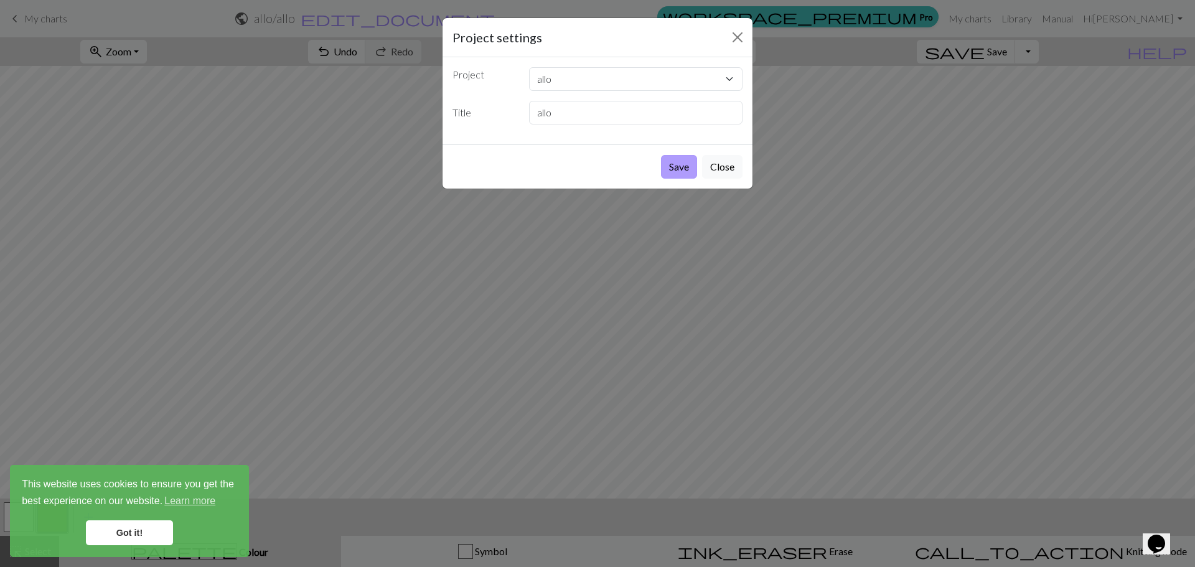
click at [677, 166] on button "Save" at bounding box center [679, 167] width 36 height 24
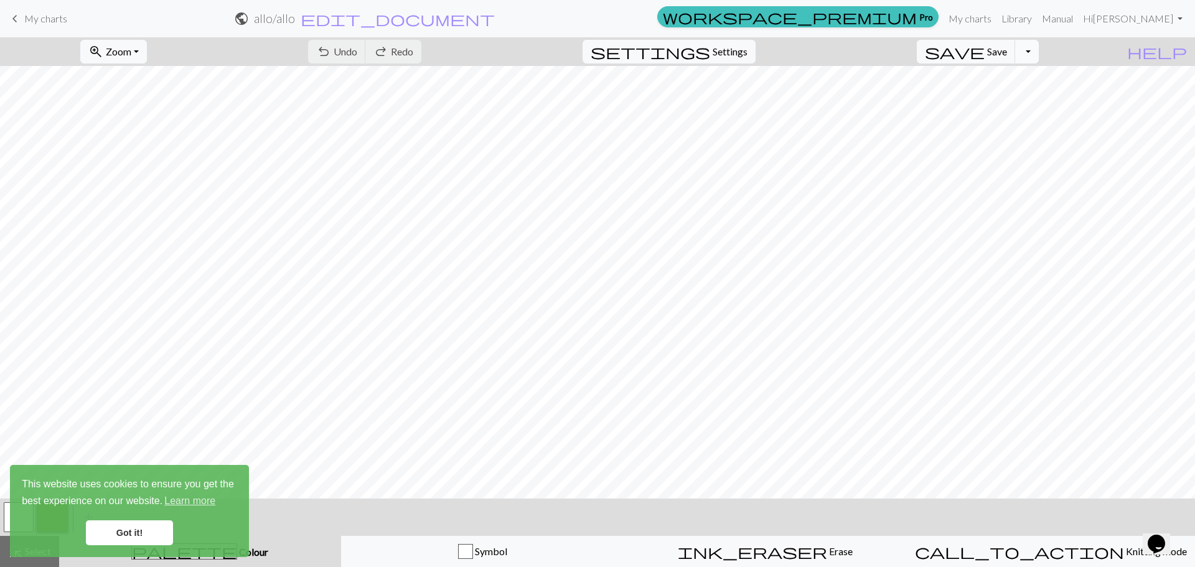
click at [1039, 52] on button "Toggle Dropdown" at bounding box center [1027, 52] width 24 height 24
click at [1029, 101] on button "save_alt Download" at bounding box center [935, 99] width 205 height 20
click at [571, 40] on button "Download" at bounding box center [567, 41] width 60 height 24
